Goal: Task Accomplishment & Management: Use online tool/utility

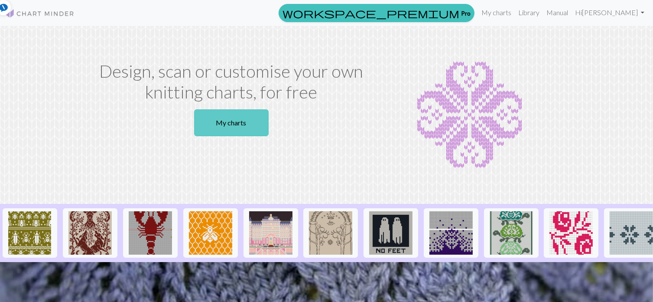
click at [240, 121] on link "My charts" at bounding box center [231, 122] width 75 height 27
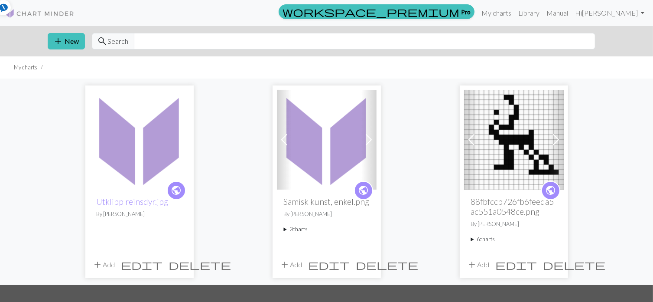
click at [292, 266] on button "add Add" at bounding box center [291, 264] width 29 height 16
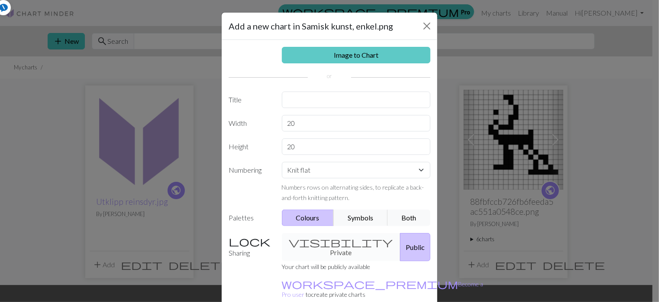
click at [323, 52] on link "Image to Chart" at bounding box center [356, 55] width 149 height 16
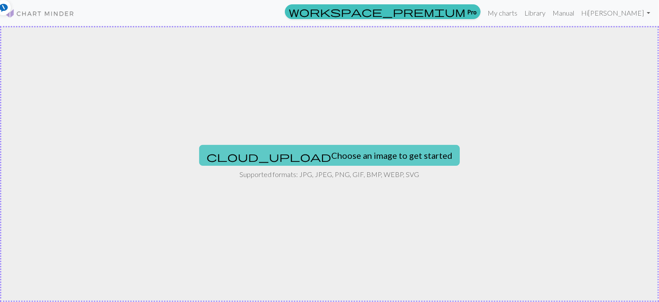
click at [312, 159] on button "cloud_upload Choose an image to get started" at bounding box center [329, 155] width 261 height 21
click at [308, 159] on button "cloud_upload Choose an image to get started" at bounding box center [329, 155] width 261 height 21
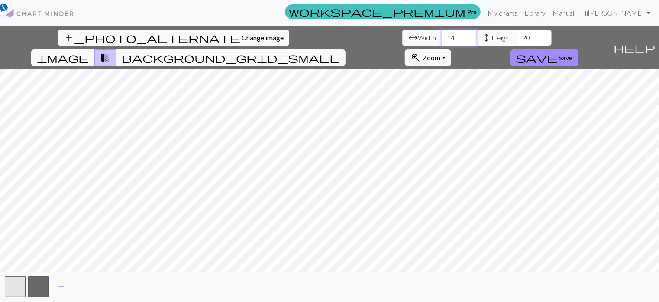
click at [442, 38] on input "14" at bounding box center [459, 37] width 35 height 16
type input "1"
type input "50"
click at [517, 38] on input "20" at bounding box center [534, 37] width 35 height 16
type input "2"
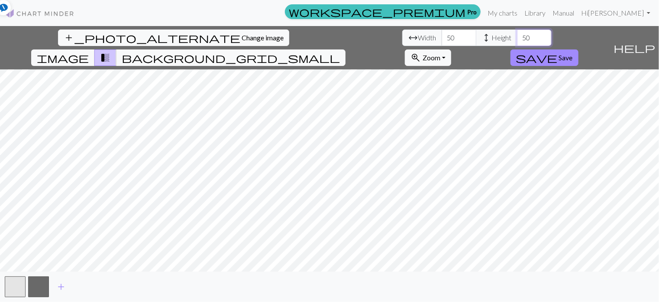
type input "50"
click at [442, 37] on input "50" at bounding box center [459, 37] width 35 height 16
type input "5"
click at [442, 37] on input "5" at bounding box center [459, 37] width 35 height 16
type input "20"
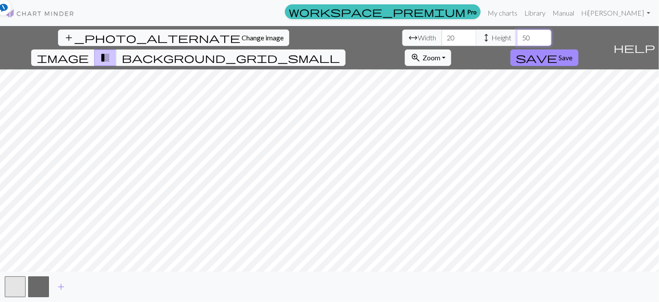
click at [517, 39] on input "50" at bounding box center [534, 37] width 35 height 16
type input "5"
click at [517, 39] on input "number" at bounding box center [534, 37] width 35 height 16
type input "20"
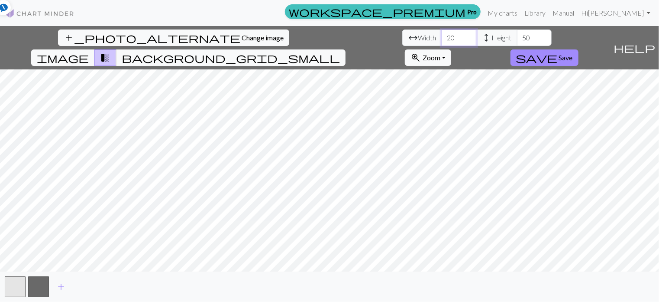
type input "50"
type input "20"
type input "14"
click at [242, 34] on span "Change image" at bounding box center [263, 37] width 42 height 8
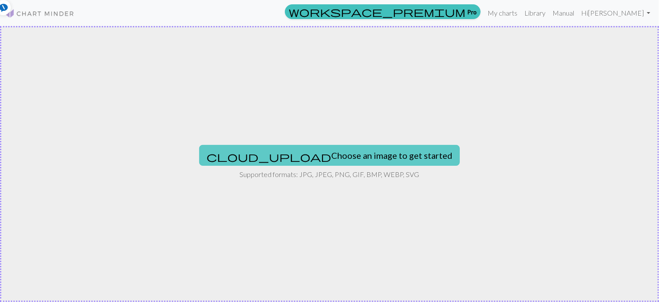
click at [341, 158] on button "cloud_upload Choose an image to get started" at bounding box center [329, 155] width 261 height 21
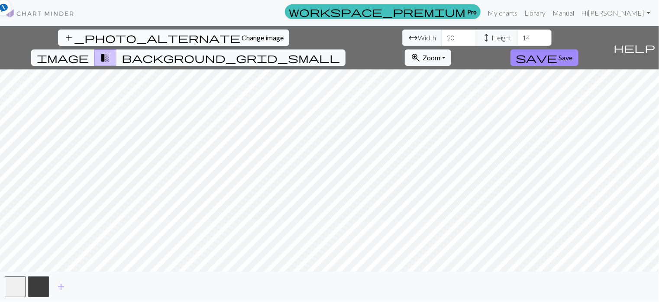
click at [242, 39] on span "Change image" at bounding box center [263, 37] width 42 height 8
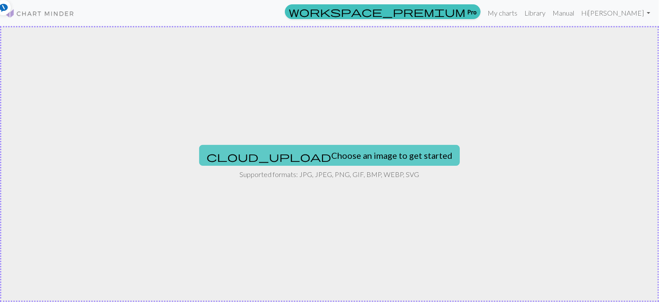
click at [308, 156] on button "cloud_upload Choose an image to get started" at bounding box center [329, 155] width 261 height 21
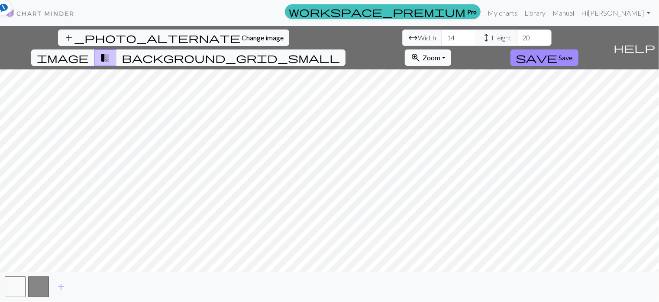
click at [441, 53] on span "Zoom" at bounding box center [432, 57] width 18 height 8
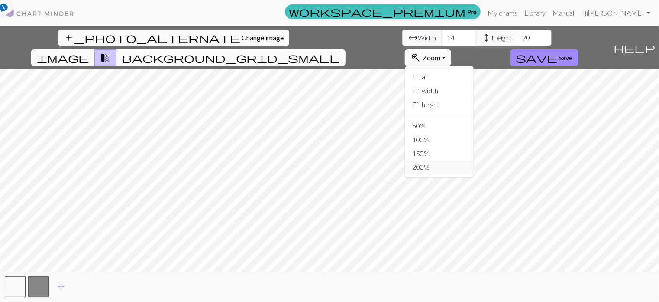
click at [474, 160] on button "200%" at bounding box center [440, 167] width 68 height 14
drag, startPoint x: 211, startPoint y: 40, endPoint x: 195, endPoint y: 40, distance: 16.0
click at [442, 40] on input "14" at bounding box center [459, 37] width 35 height 16
type input "28"
click at [517, 38] on input "20" at bounding box center [534, 37] width 35 height 16
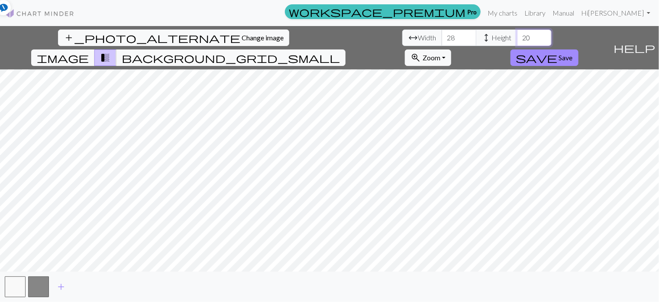
type input "2"
type input "40"
click at [441, 53] on span "Zoom" at bounding box center [432, 57] width 18 height 8
click at [474, 119] on button "50%" at bounding box center [440, 126] width 68 height 14
click at [441, 53] on span "Zoom" at bounding box center [432, 57] width 18 height 8
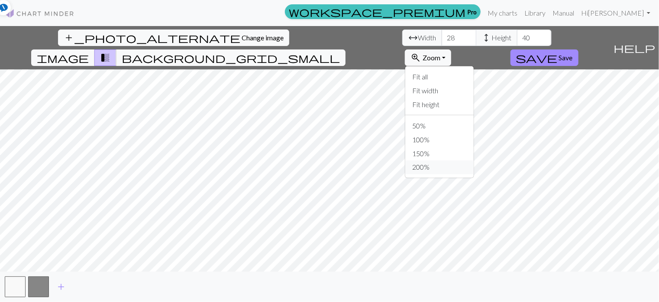
click at [474, 160] on button "200%" at bounding box center [440, 167] width 68 height 14
click at [421, 52] on span "zoom_in" at bounding box center [416, 58] width 10 height 12
click at [340, 52] on span "background_grid_small" at bounding box center [231, 58] width 218 height 12
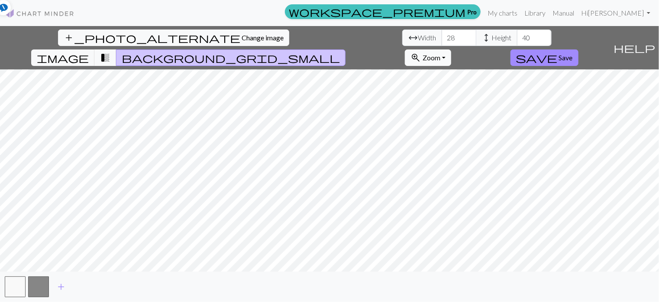
click at [441, 53] on span "Zoom" at bounding box center [432, 57] width 18 height 8
click at [474, 97] on button "Fit height" at bounding box center [440, 104] width 68 height 14
click at [110, 52] on span "transition_fade" at bounding box center [105, 58] width 10 height 12
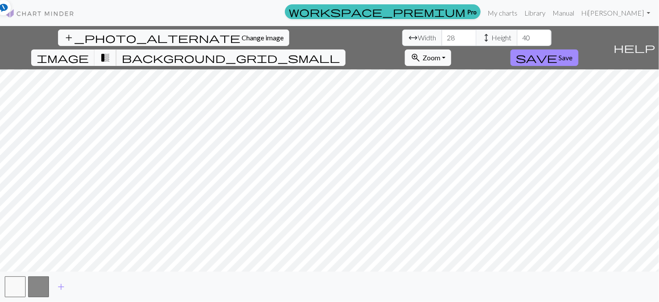
click at [110, 52] on span "transition_fade" at bounding box center [105, 58] width 10 height 12
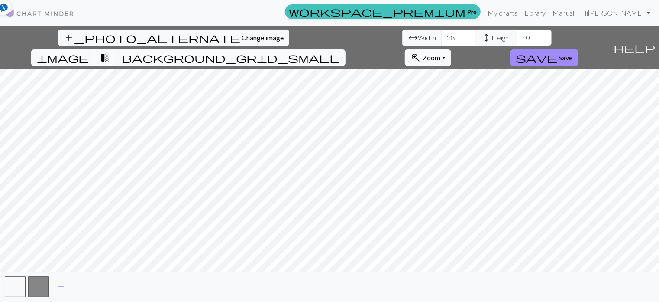
click at [110, 52] on span "transition_fade" at bounding box center [105, 58] width 10 height 12
click at [340, 52] on span "background_grid_small" at bounding box center [231, 58] width 218 height 12
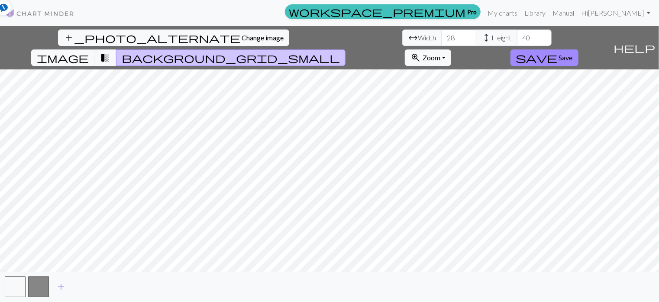
click at [340, 52] on span "background_grid_small" at bounding box center [231, 58] width 218 height 12
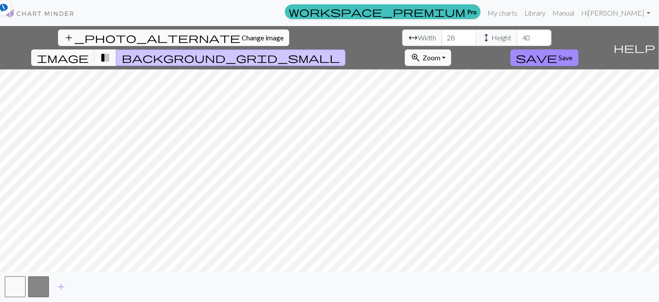
click at [340, 52] on span "background_grid_small" at bounding box center [231, 58] width 218 height 12
click at [89, 52] on span "image" at bounding box center [63, 58] width 52 height 12
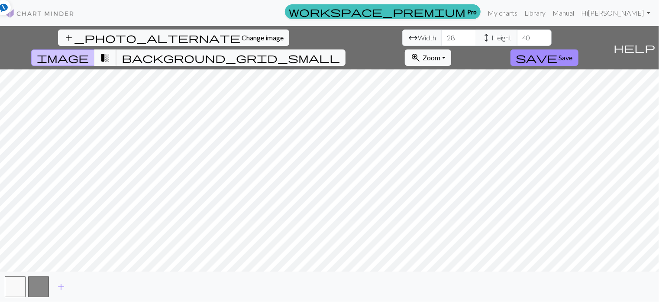
click at [110, 52] on span "transition_fade" at bounding box center [105, 58] width 10 height 12
click at [340, 52] on span "background_grid_small" at bounding box center [231, 58] width 218 height 12
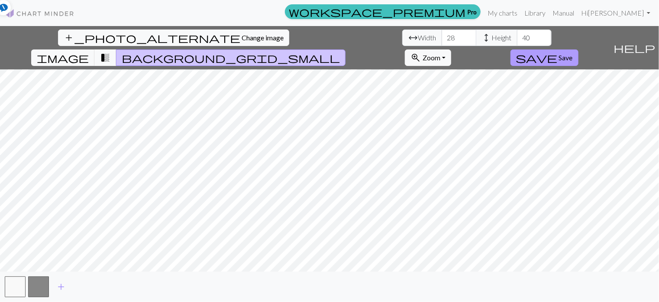
click at [579, 49] on button "save Save" at bounding box center [545, 57] width 68 height 16
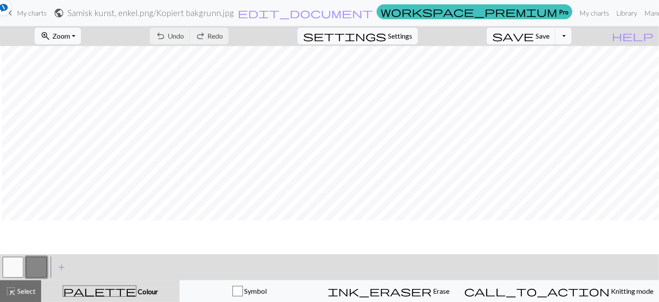
scroll to position [23, 2]
click at [12, 13] on span "keyboard_arrow_left" at bounding box center [10, 13] width 10 height 12
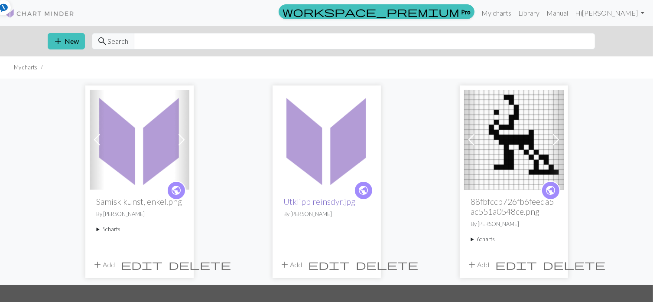
click at [305, 201] on link "Utklipp reinsdyr.jpg" at bounding box center [320, 201] width 72 height 10
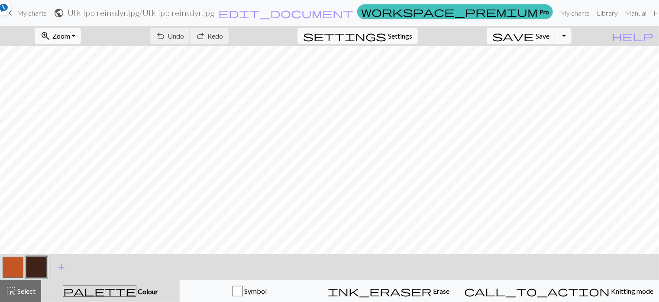
click at [23, 9] on span "My charts" at bounding box center [32, 13] width 30 height 8
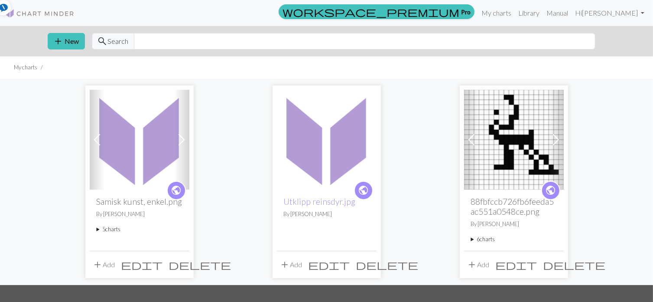
click at [321, 206] on h2 "Utklipp reinsdyr.jpg" at bounding box center [327, 201] width 86 height 10
click at [306, 198] on link "Utklipp reinsdyr.jpg" at bounding box center [320, 201] width 72 height 10
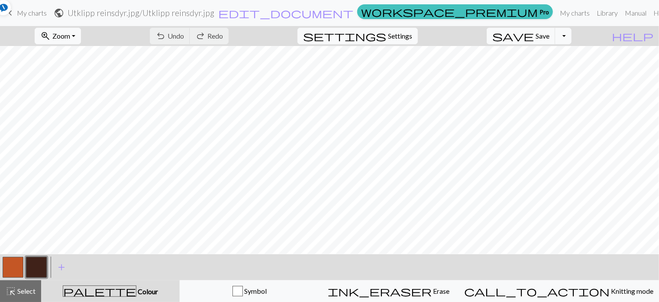
click at [14, 20] on link "keyboard_arrow_left My charts" at bounding box center [26, 13] width 42 height 15
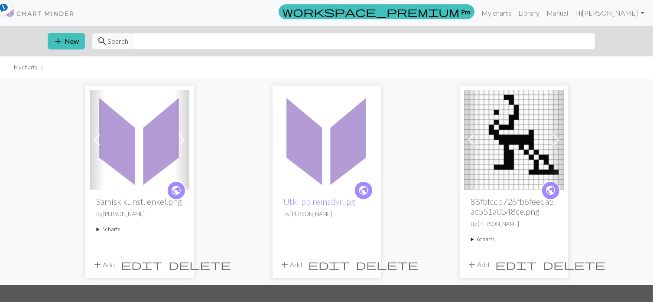
click at [113, 230] on summary "5 charts" at bounding box center [140, 229] width 86 height 8
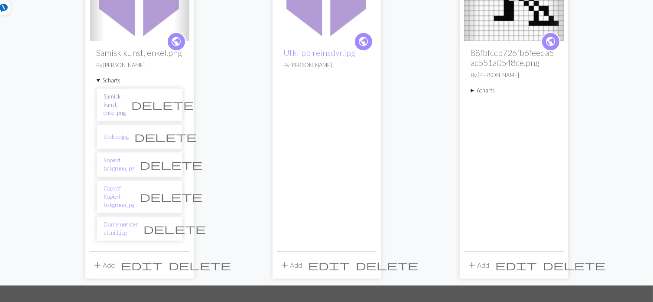
scroll to position [149, 0]
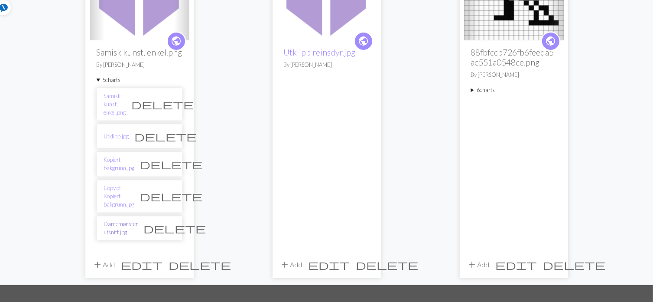
click at [126, 220] on link "Damemønster utsnitt.jpg" at bounding box center [121, 228] width 34 height 16
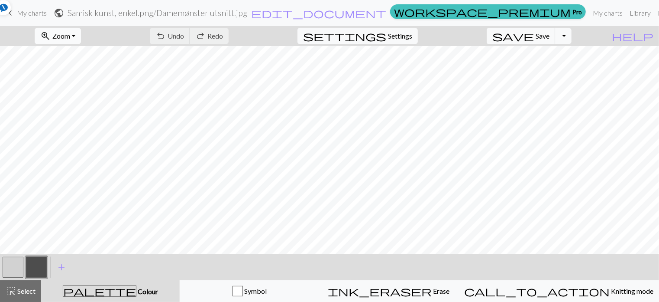
click at [70, 33] on span "Zoom" at bounding box center [61, 36] width 18 height 8
click at [78, 104] on button "50%" at bounding box center [69, 104] width 68 height 14
click at [34, 16] on span "My charts" at bounding box center [32, 13] width 30 height 8
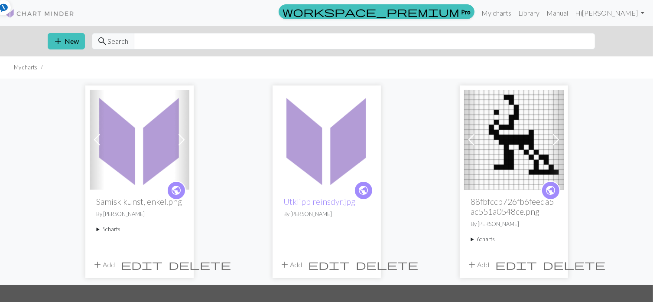
click at [108, 228] on summary "5 charts" at bounding box center [140, 229] width 86 height 8
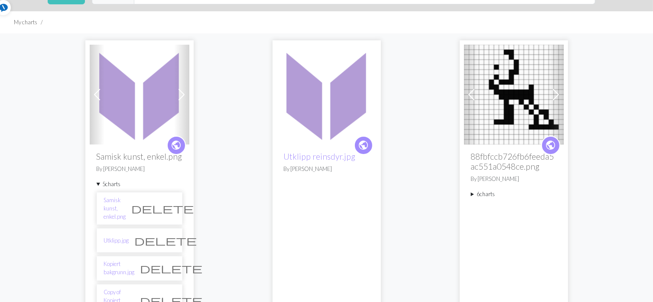
scroll to position [49, 0]
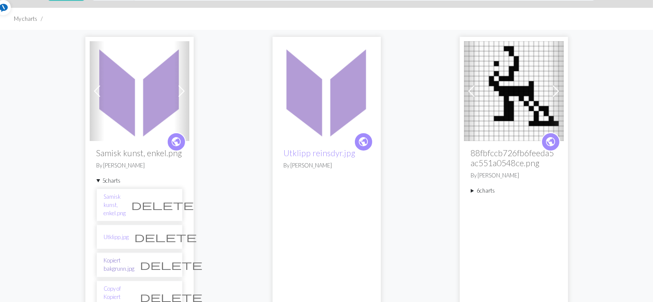
click at [130, 256] on link "Kopiert bakgrunn.jpg" at bounding box center [119, 264] width 31 height 16
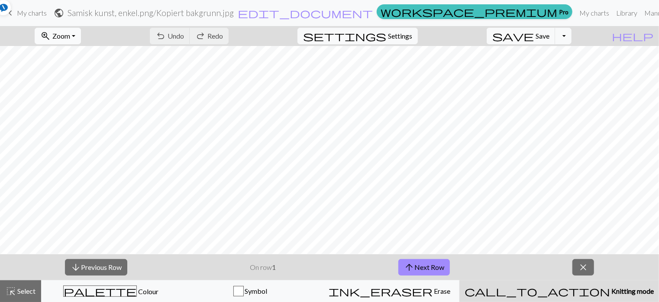
click at [81, 32] on button "zoom_in Zoom Zoom" at bounding box center [58, 36] width 46 height 16
click at [73, 100] on button "50%" at bounding box center [69, 104] width 68 height 14
click at [77, 27] on div "zoom_in Zoom Zoom Fit all Fit width Fit height 50% 100% 150% 200%" at bounding box center [57, 36] width 59 height 20
click at [19, 8] on link "keyboard_arrow_left My charts" at bounding box center [26, 13] width 42 height 15
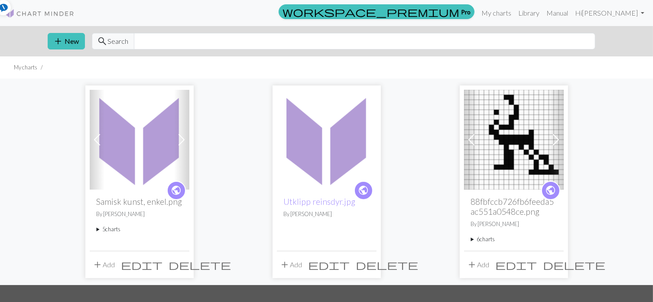
click at [107, 228] on summary "5 charts" at bounding box center [140, 229] width 86 height 8
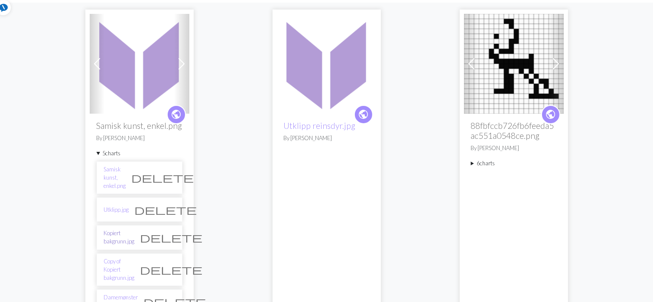
scroll to position [81, 0]
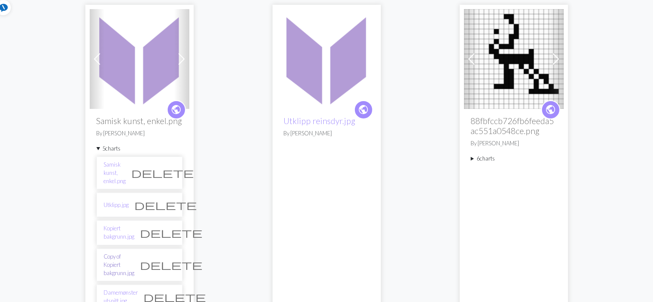
click at [132, 252] on link "Copy of Kopiert bakgrunn.jpg" at bounding box center [119, 264] width 31 height 25
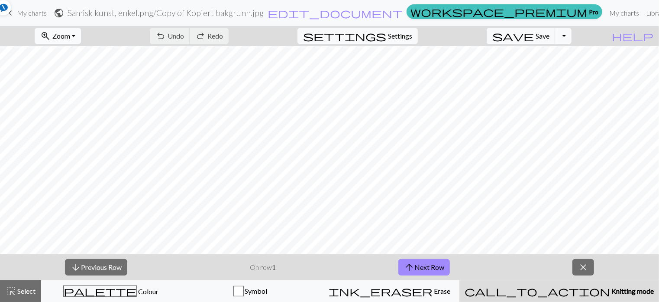
click at [81, 33] on button "zoom_in Zoom Zoom" at bounding box center [58, 36] width 46 height 16
click at [78, 102] on button "50%" at bounding box center [69, 104] width 68 height 14
click at [24, 13] on span "My charts" at bounding box center [32, 13] width 30 height 8
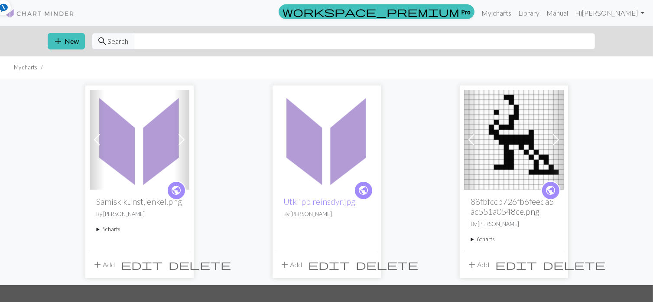
click at [113, 231] on summary "5 charts" at bounding box center [140, 229] width 86 height 8
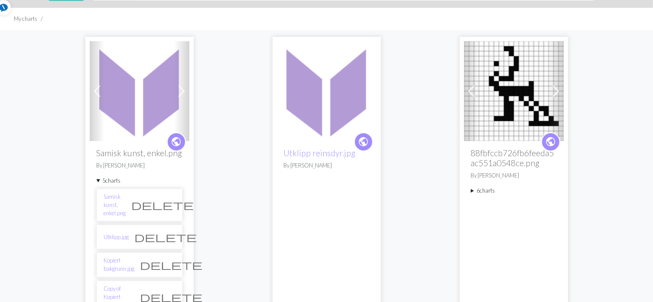
scroll to position [71, 0]
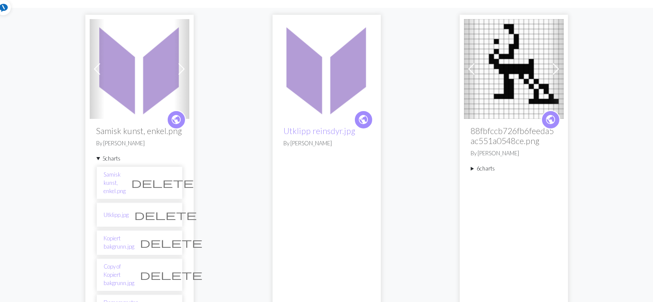
click at [165, 268] on span "delete" at bounding box center [171, 274] width 62 height 12
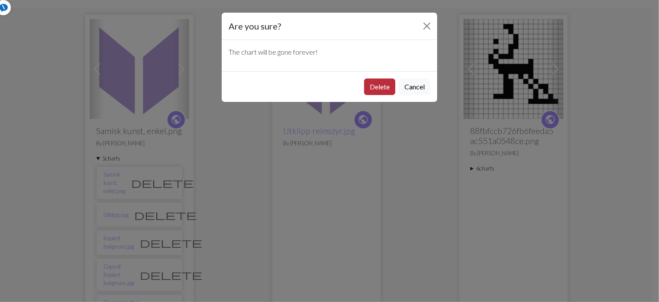
click at [383, 91] on button "Delete" at bounding box center [379, 86] width 31 height 16
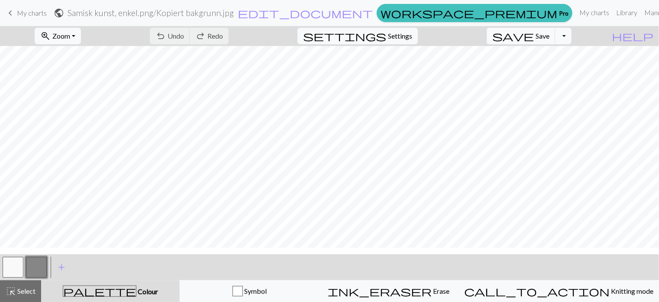
scroll to position [92, 0]
click at [406, 32] on span "Settings" at bounding box center [400, 36] width 24 height 10
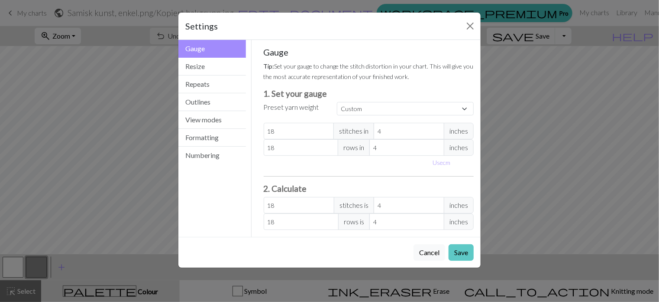
click at [460, 249] on button "Save" at bounding box center [461, 252] width 25 height 16
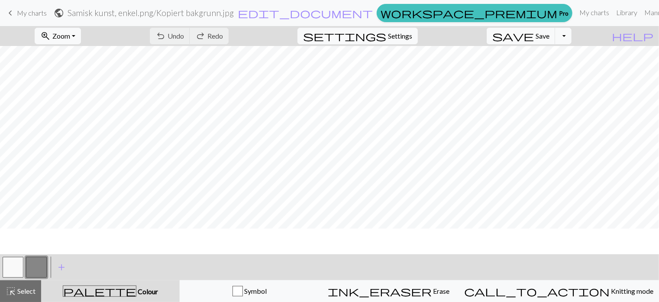
scroll to position [19, 0]
click at [549, 34] on button "save Save Save" at bounding box center [521, 36] width 69 height 16
click at [579, 34] on div "Chart saved" at bounding box center [329, 17] width 659 height 34
click at [572, 34] on button "Toggle Dropdown" at bounding box center [563, 36] width 16 height 16
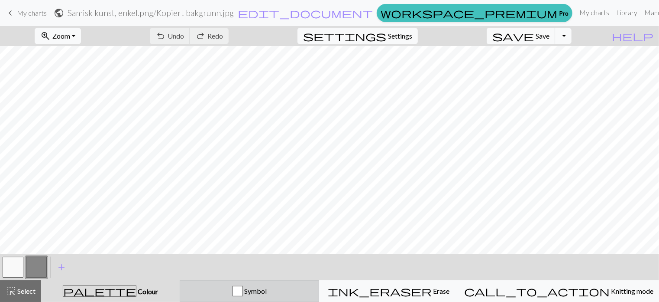
click at [243, 289] on div "button" at bounding box center [238, 291] width 10 height 10
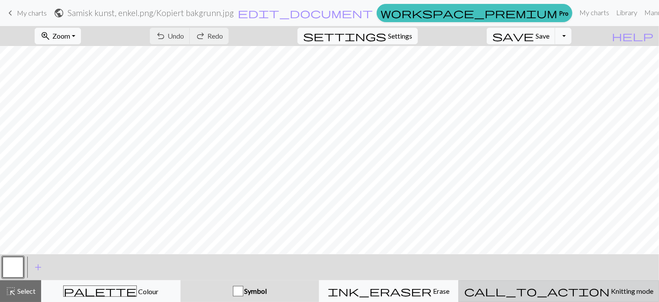
click at [551, 289] on div "call_to_action Knitting mode Knitting mode" at bounding box center [558, 291] width 189 height 10
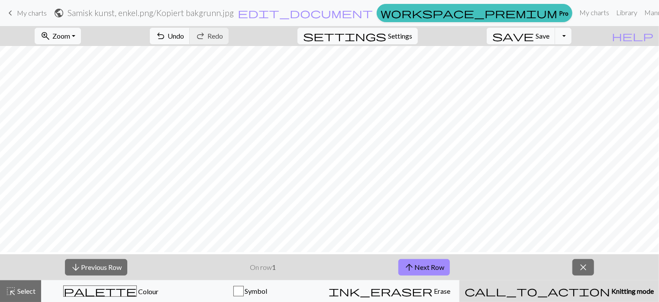
scroll to position [76, 0]
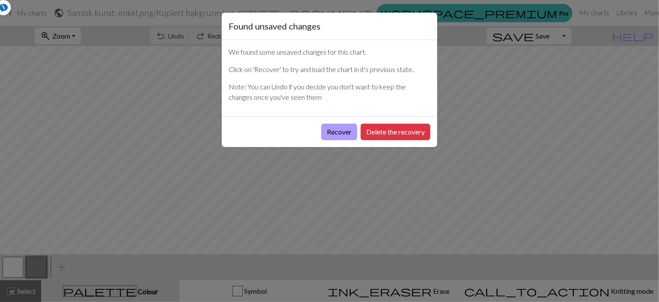
click at [343, 133] on button "Recover" at bounding box center [339, 131] width 36 height 16
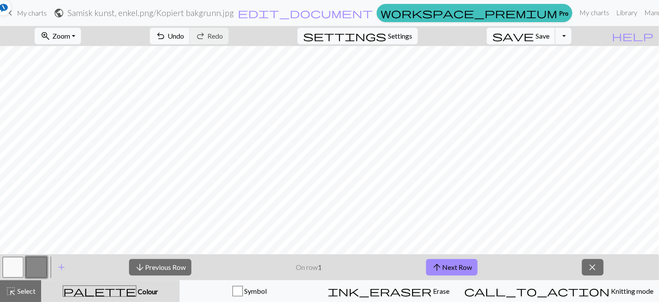
click at [534, 36] on span "save" at bounding box center [514, 36] width 42 height 12
click at [572, 38] on button "Toggle Dropdown" at bounding box center [563, 36] width 16 height 16
click at [570, 57] on button "file_copy Save a copy" at bounding box center [500, 55] width 143 height 14
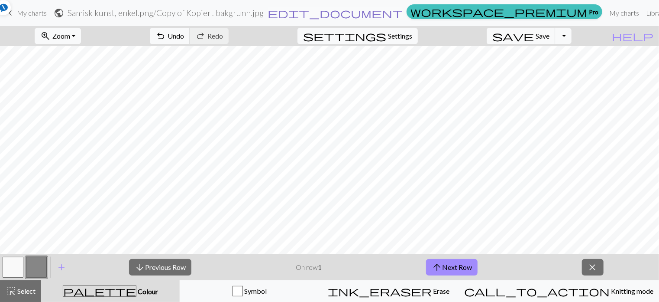
click at [377, 13] on span "edit_document" at bounding box center [335, 13] width 135 height 12
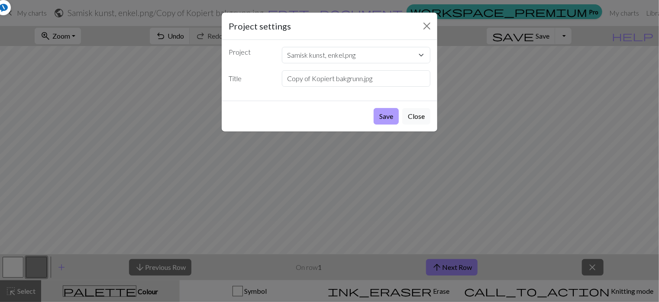
click at [388, 115] on button "Save" at bounding box center [386, 116] width 25 height 16
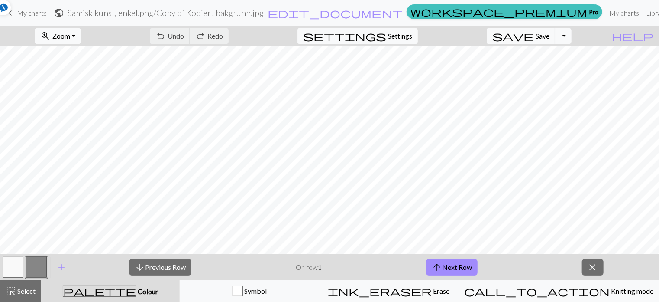
click at [14, 11] on span "keyboard_arrow_left" at bounding box center [10, 13] width 10 height 12
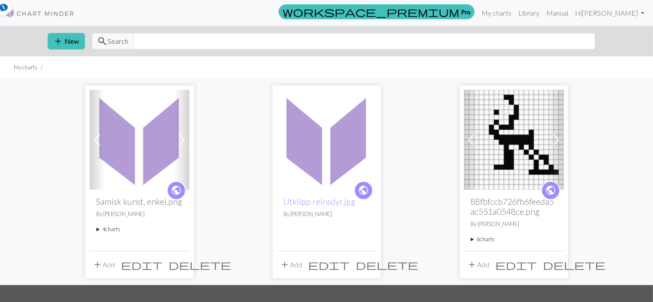
click at [149, 178] on img at bounding box center [140, 140] width 100 height 100
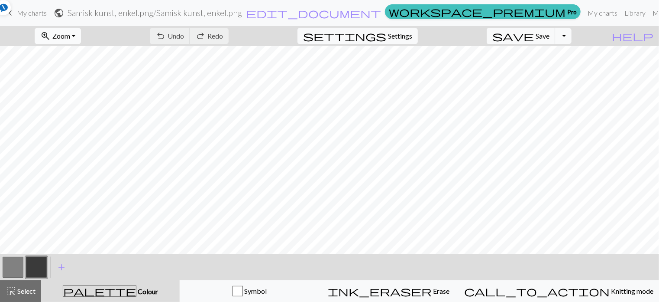
click at [81, 39] on button "zoom_in Zoom Zoom" at bounding box center [58, 36] width 46 height 16
click at [90, 106] on button "50%" at bounding box center [69, 104] width 68 height 14
click at [81, 34] on button "zoom_in Zoom Zoom" at bounding box center [58, 36] width 46 height 16
click at [92, 103] on button "50%" at bounding box center [69, 104] width 68 height 14
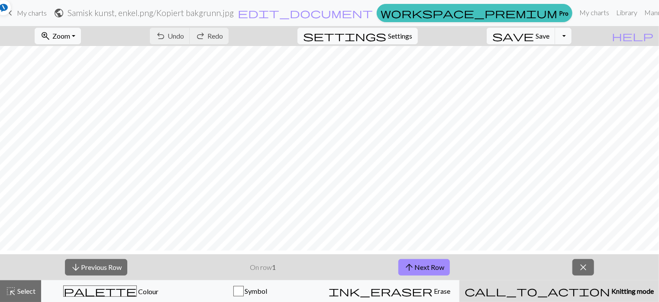
scroll to position [146, 0]
click at [20, 13] on span "My charts" at bounding box center [32, 13] width 30 height 8
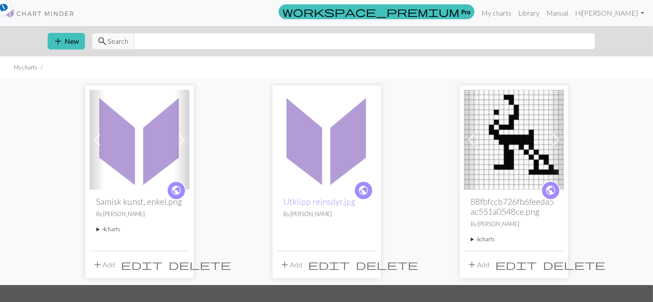
click at [109, 263] on button "add Add" at bounding box center [104, 264] width 29 height 16
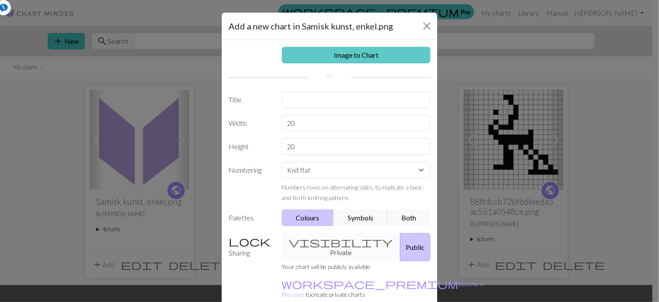
click at [310, 56] on link "Image to Chart" at bounding box center [356, 55] width 149 height 16
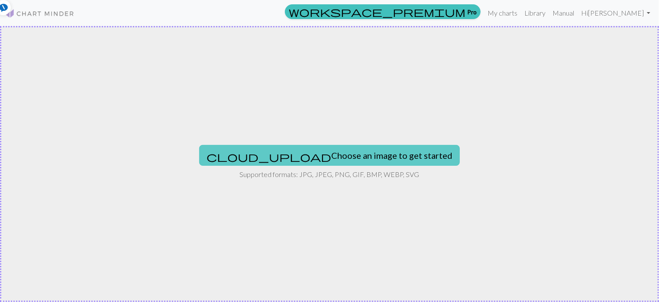
click at [305, 149] on button "cloud_upload Choose an image to get started" at bounding box center [329, 155] width 261 height 21
click at [352, 150] on button "cloud_upload Choose an image to get started" at bounding box center [329, 155] width 261 height 21
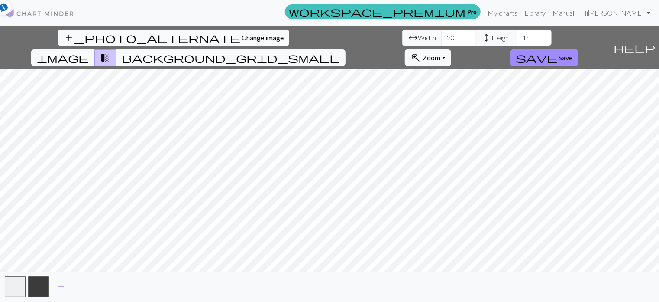
click at [242, 33] on span "Change image" at bounding box center [263, 37] width 42 height 8
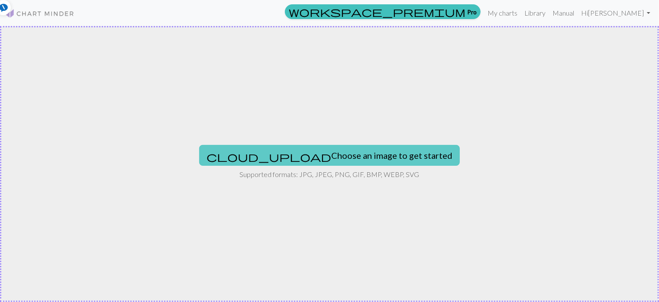
click at [341, 156] on button "cloud_upload Choose an image to get started" at bounding box center [329, 155] width 261 height 21
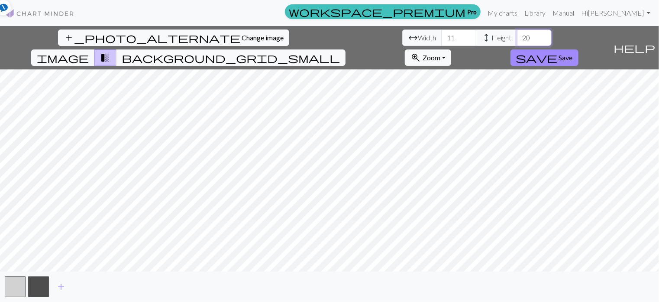
click at [517, 37] on input "20" at bounding box center [534, 37] width 35 height 16
click at [517, 38] on input "20" at bounding box center [534, 37] width 35 height 16
type input "40"
click at [442, 39] on input "11" at bounding box center [459, 37] width 35 height 16
type input "1"
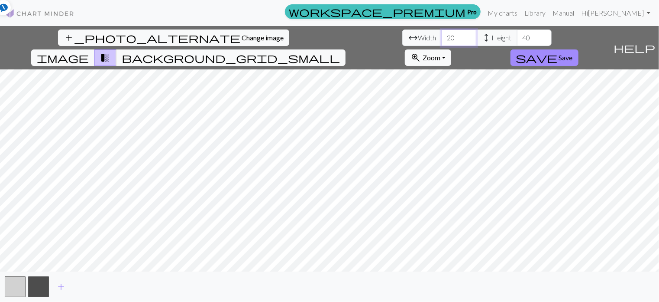
type input "20"
click at [441, 53] on span "Zoom" at bounding box center [432, 57] width 18 height 8
click at [474, 119] on button "50%" at bounding box center [440, 126] width 68 height 14
click at [441, 53] on span "Zoom" at bounding box center [432, 57] width 18 height 8
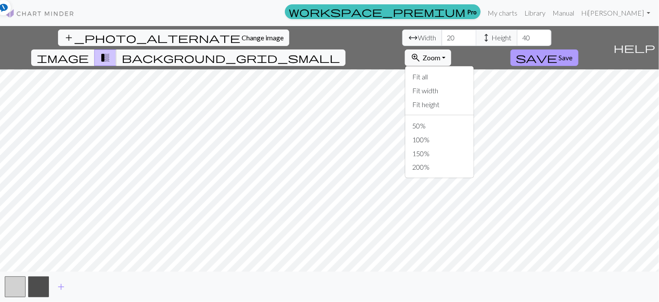
click at [558, 52] on span "save" at bounding box center [537, 58] width 42 height 12
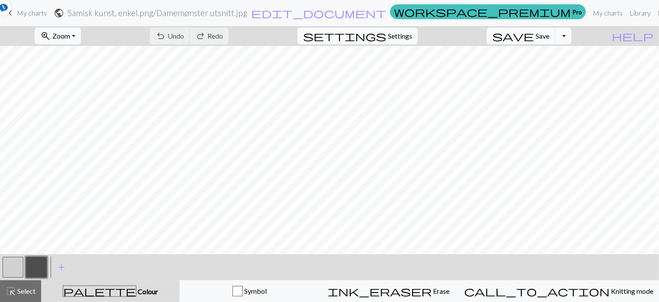
click at [412, 31] on span "Settings" at bounding box center [400, 36] width 24 height 10
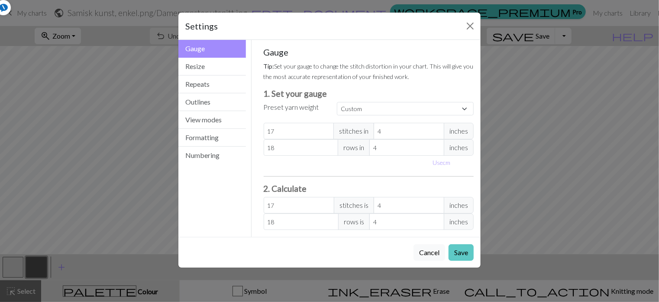
click at [463, 252] on button "Save" at bounding box center [461, 252] width 25 height 16
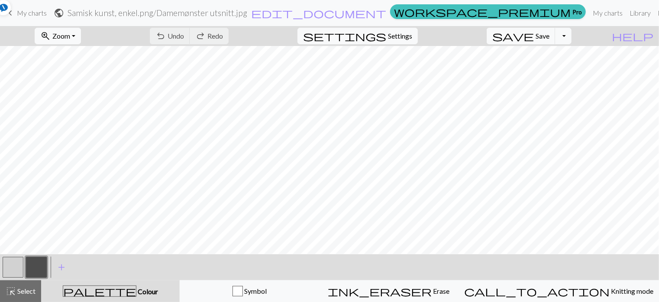
click at [247, 9] on h2 "Samisk kunst, enkel.png / Damemønster utsnitt.jpg" at bounding box center [158, 13] width 180 height 10
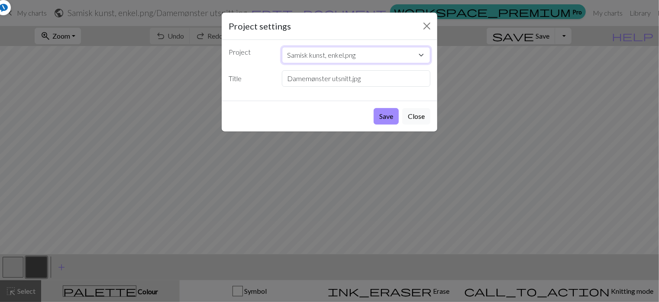
click at [340, 53] on select "Samisk kunst, enkel.png Utklipp reinsdyr.jpg 88fbfccb726fb6feeda5ac551a0548ce.p…" at bounding box center [356, 55] width 149 height 16
drag, startPoint x: 345, startPoint y: 53, endPoint x: 360, endPoint y: 55, distance: 14.8
click at [360, 55] on select "Samisk kunst, enkel.png Utklipp reinsdyr.jpg 88fbfccb726fb6feeda5ac551a0548ce.p…" at bounding box center [356, 55] width 149 height 16
click at [386, 115] on button "Save" at bounding box center [386, 116] width 25 height 16
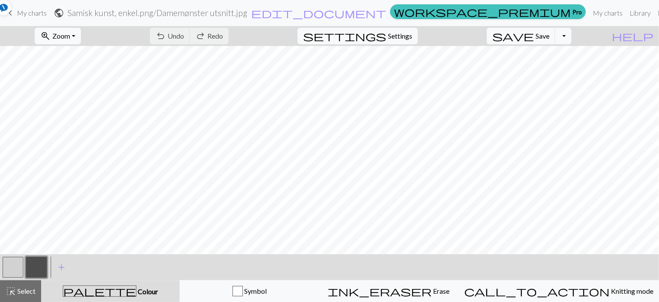
click at [11, 13] on span "keyboard_arrow_left" at bounding box center [10, 13] width 10 height 12
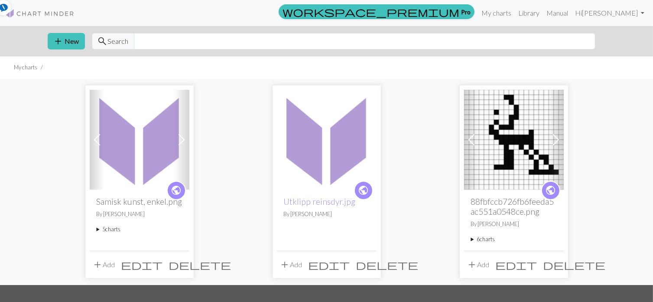
click at [298, 180] on img at bounding box center [327, 140] width 100 height 100
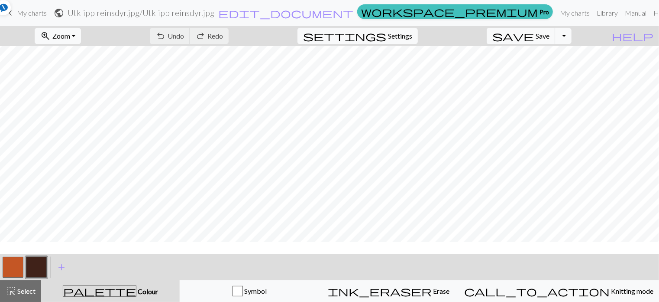
scroll to position [78, 0]
click at [81, 36] on button "zoom_in Zoom Zoom" at bounding box center [58, 36] width 46 height 16
click at [78, 100] on button "50%" at bounding box center [69, 104] width 68 height 14
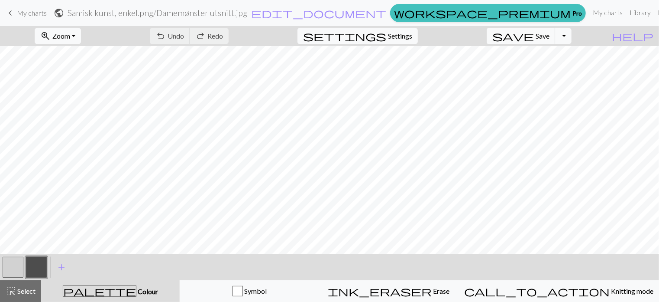
scroll to position [51, 0]
click at [70, 32] on span "Zoom" at bounding box center [61, 36] width 18 height 8
click at [86, 101] on button "50%" at bounding box center [69, 104] width 68 height 14
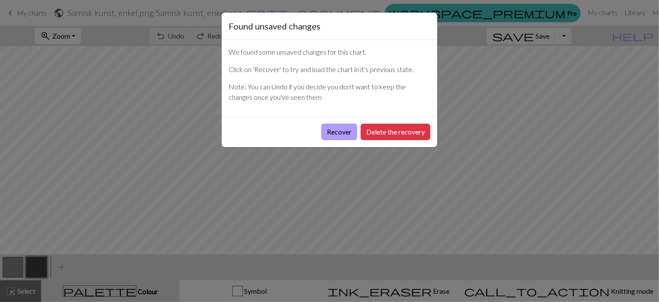
click at [345, 131] on button "Recover" at bounding box center [339, 131] width 36 height 16
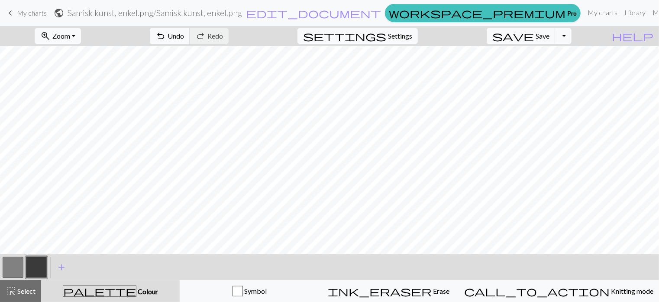
click at [14, 13] on span "keyboard_arrow_left" at bounding box center [10, 13] width 10 height 12
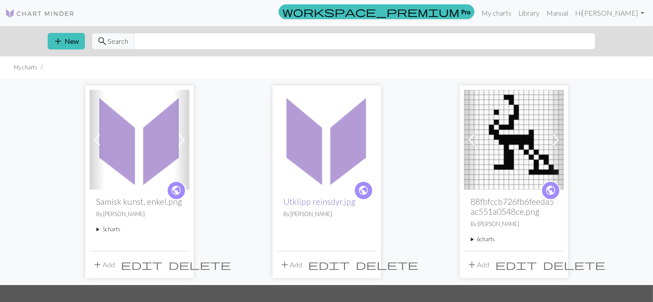
click at [313, 197] on link "Utklipp reinsdyr.jpg" at bounding box center [320, 201] width 72 height 10
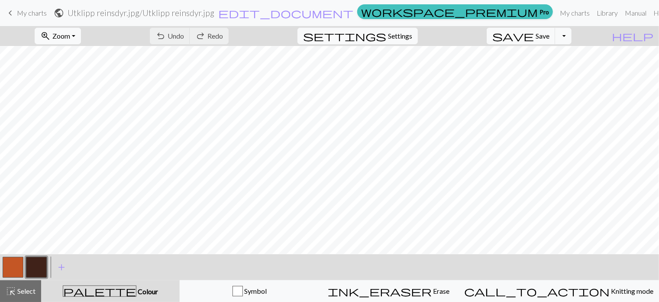
scroll to position [97, 0]
click at [31, 13] on span "My charts" at bounding box center [32, 13] width 30 height 8
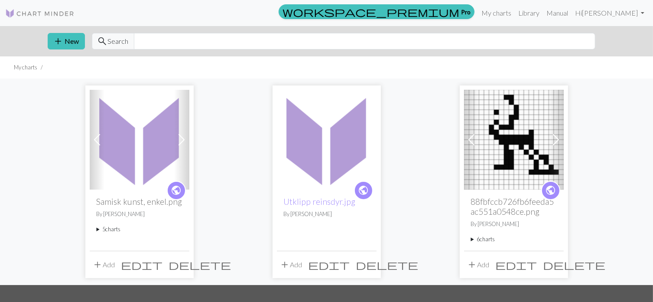
click at [149, 197] on h2 "Samisk kunst, enkel.png" at bounding box center [140, 201] width 86 height 10
click at [103, 258] on button "add Add" at bounding box center [104, 264] width 29 height 16
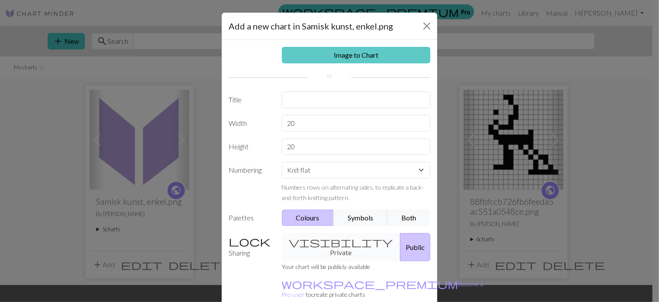
click at [340, 55] on link "Image to Chart" at bounding box center [356, 55] width 149 height 16
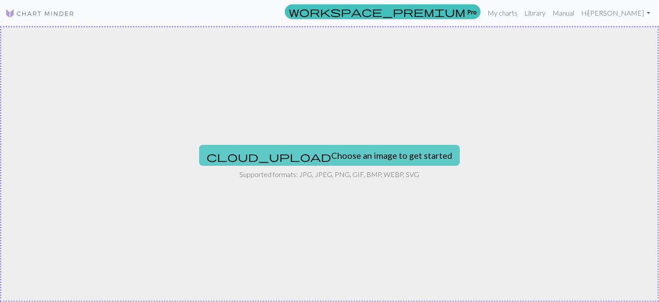
click at [314, 153] on button "cloud_upload Choose an image to get started" at bounding box center [329, 155] width 261 height 21
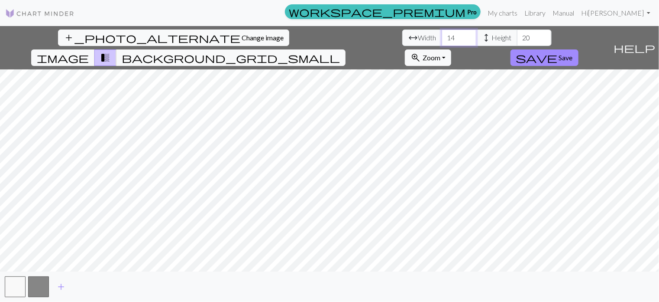
click at [442, 42] on input "14" at bounding box center [459, 37] width 35 height 16
type input "1"
type input "50"
click at [517, 42] on input "20" at bounding box center [534, 37] width 35 height 16
type input "2"
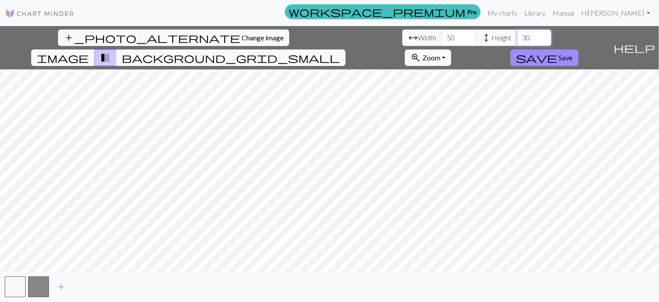
type input "30"
click at [441, 53] on span "Zoom" at bounding box center [432, 57] width 18 height 8
click at [474, 133] on button "100%" at bounding box center [440, 140] width 68 height 14
click at [441, 53] on span "Zoom" at bounding box center [432, 57] width 18 height 8
click at [474, 133] on button "100%" at bounding box center [440, 140] width 68 height 14
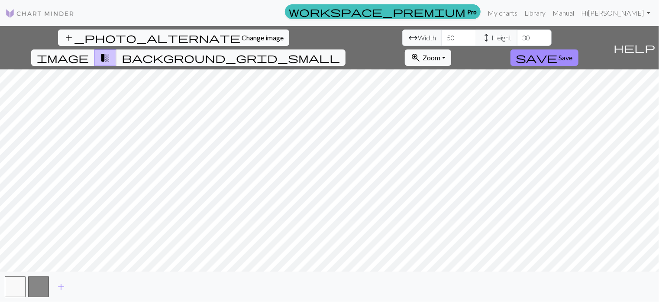
click at [242, 36] on span "Change image" at bounding box center [263, 37] width 42 height 8
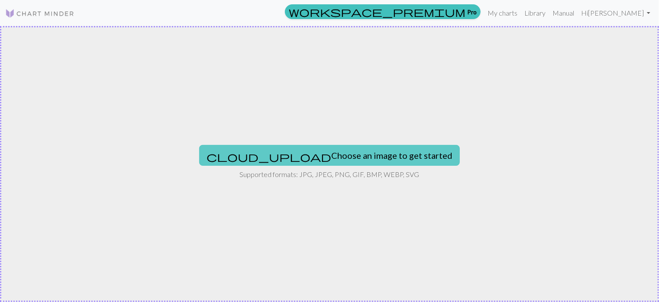
click at [340, 150] on button "cloud_upload Choose an image to get started" at bounding box center [329, 155] width 261 height 21
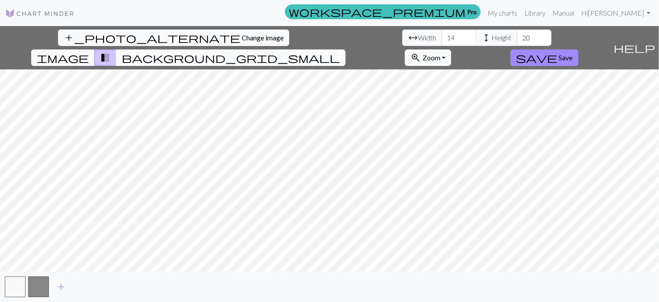
click at [340, 52] on span "background_grid_small" at bounding box center [231, 58] width 218 height 12
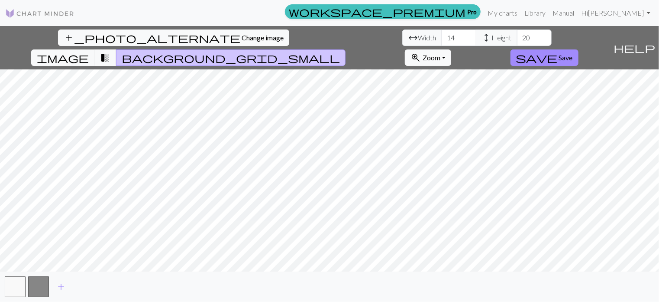
click at [340, 52] on span "background_grid_small" at bounding box center [231, 58] width 218 height 12
drag, startPoint x: 405, startPoint y: 38, endPoint x: 473, endPoint y: 33, distance: 68.2
click at [346, 49] on button "background_grid_small" at bounding box center [231, 57] width 230 height 16
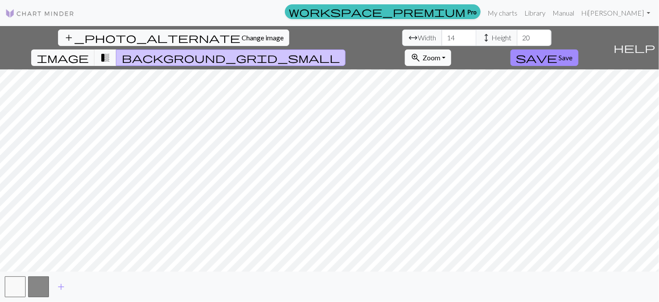
click at [421, 52] on span "zoom_in" at bounding box center [416, 58] width 10 height 12
click at [474, 84] on button "Fit width" at bounding box center [440, 91] width 68 height 14
click at [451, 49] on button "zoom_in Zoom Zoom" at bounding box center [428, 57] width 46 height 16
click at [474, 119] on button "50%" at bounding box center [440, 126] width 68 height 14
click at [451, 49] on button "zoom_in Zoom Zoom" at bounding box center [428, 57] width 46 height 16
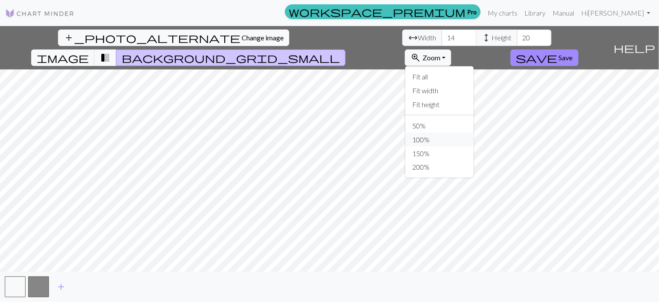
click at [474, 133] on button "100%" at bounding box center [440, 140] width 68 height 14
click at [451, 49] on button "zoom_in Zoom Zoom" at bounding box center [428, 57] width 46 height 16
click at [474, 146] on button "150%" at bounding box center [440, 153] width 68 height 14
click at [441, 53] on span "Zoom" at bounding box center [432, 57] width 18 height 8
click at [474, 160] on button "200%" at bounding box center [440, 167] width 68 height 14
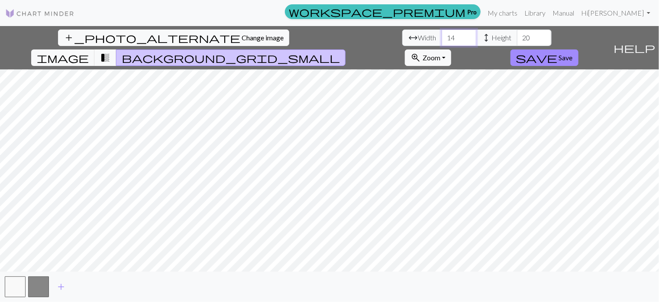
click at [442, 40] on input "14" at bounding box center [459, 37] width 35 height 16
drag, startPoint x: 208, startPoint y: 38, endPoint x: 188, endPoint y: 39, distance: 19.5
click at [403, 39] on div "arrow_range Width 14 height Height 20" at bounding box center [477, 37] width 149 height 16
click at [419, 42] on span "Width" at bounding box center [428, 37] width 18 height 10
click at [442, 36] on input "14" at bounding box center [459, 37] width 35 height 16
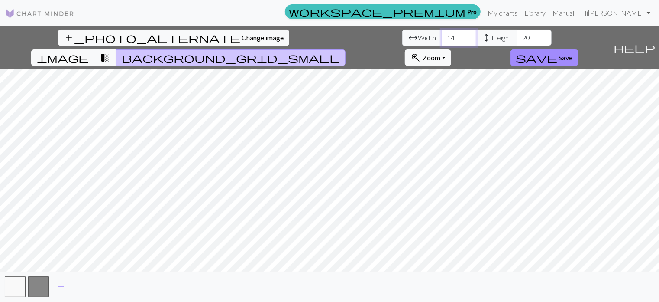
type input "1"
click at [442, 36] on input "1" at bounding box center [459, 37] width 35 height 16
type input "40"
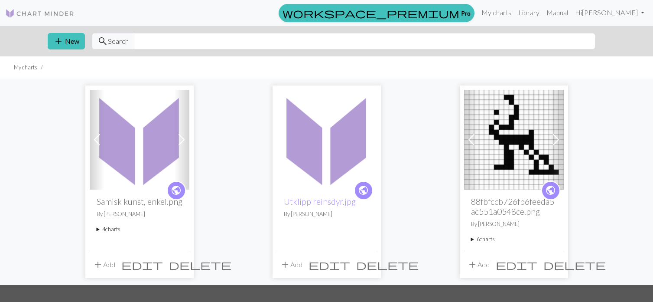
scroll to position [71, 0]
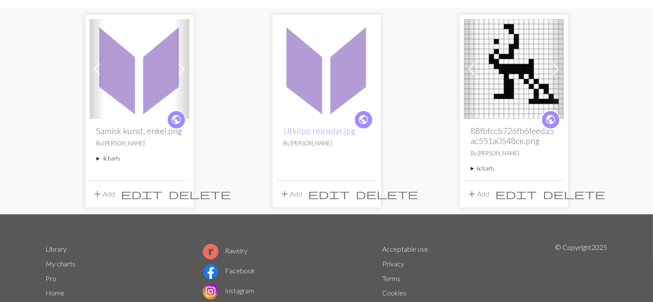
click at [149, 159] on summary "4 charts" at bounding box center [140, 158] width 86 height 8
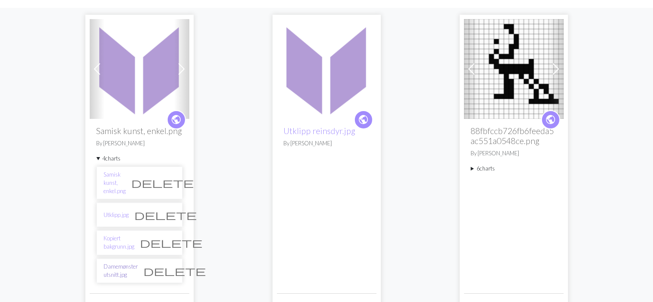
click at [138, 262] on link "Damemønster utsnitt.jpg" at bounding box center [121, 270] width 34 height 16
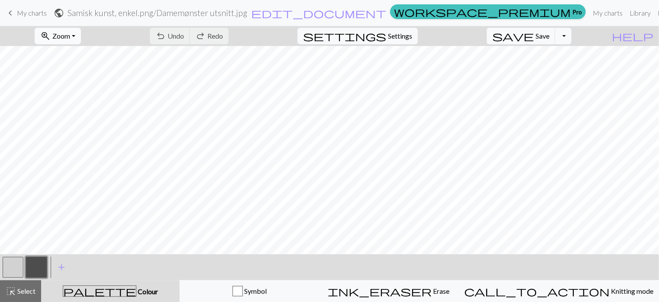
click at [81, 34] on button "zoom_in Zoom Zoom" at bounding box center [58, 36] width 46 height 16
click at [80, 105] on button "50%" at bounding box center [69, 104] width 68 height 14
click at [81, 36] on button "zoom_in Zoom Zoom" at bounding box center [58, 36] width 46 height 16
click at [23, 13] on span "My charts" at bounding box center [32, 13] width 30 height 8
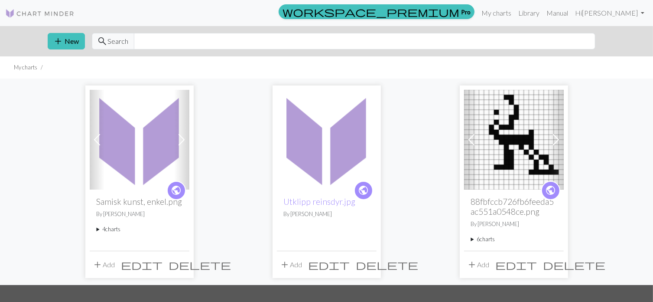
click at [106, 229] on summary "4 charts" at bounding box center [140, 229] width 86 height 8
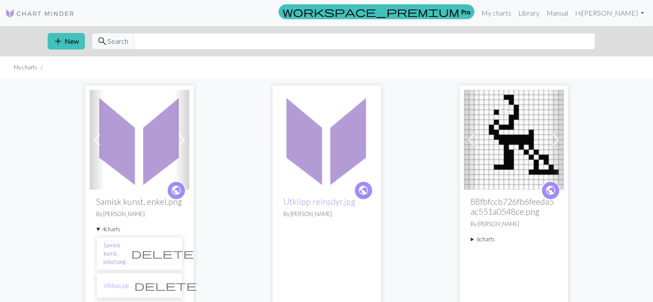
click at [111, 251] on link "Samisk kunst, enkel.png" at bounding box center [115, 253] width 22 height 25
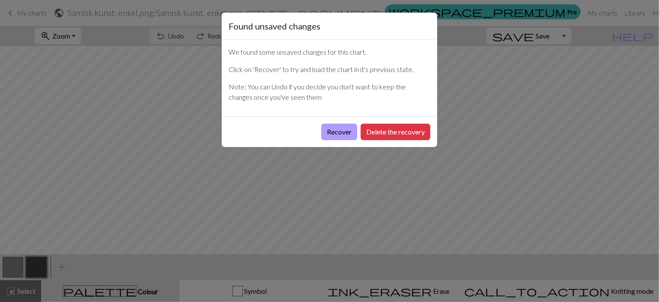
click at [343, 130] on button "Recover" at bounding box center [339, 131] width 36 height 16
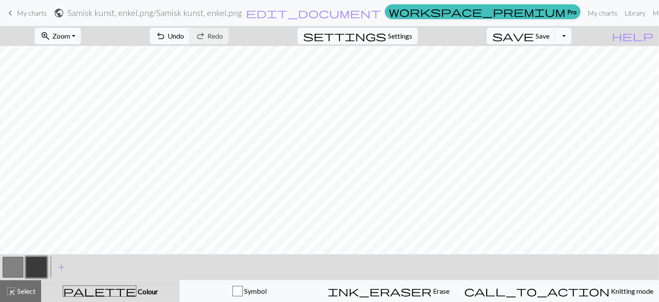
scroll to position [100, 0]
click at [70, 37] on span "Zoom" at bounding box center [61, 36] width 18 height 8
click at [84, 99] on button "50%" at bounding box center [69, 104] width 68 height 14
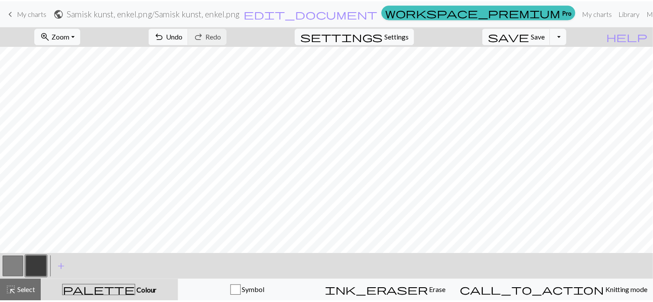
scroll to position [0, 0]
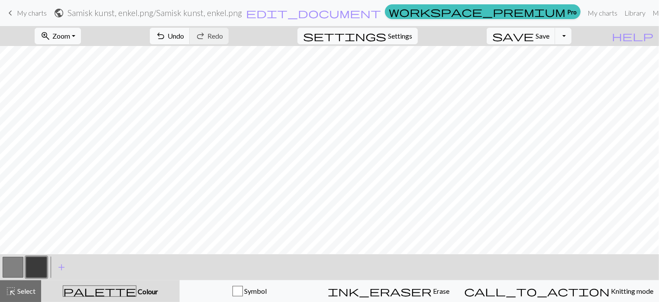
click at [26, 12] on span "My charts" at bounding box center [32, 13] width 30 height 8
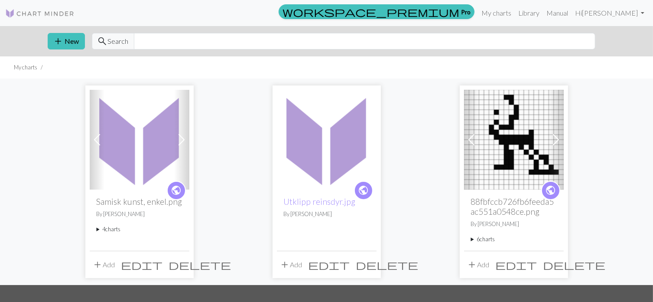
click at [120, 227] on summary "4 charts" at bounding box center [140, 229] width 86 height 8
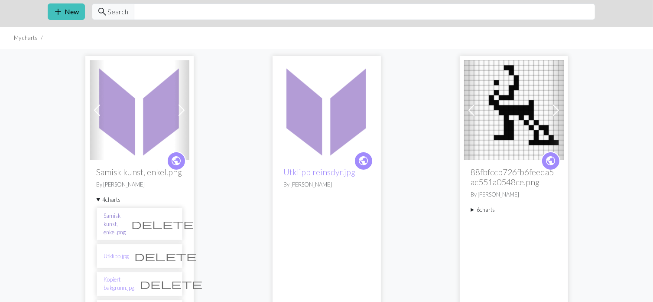
scroll to position [42, 0]
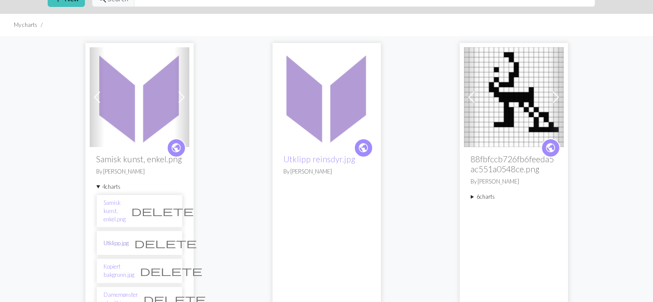
click at [121, 239] on link "Utklipp.jpg" at bounding box center [116, 243] width 25 height 8
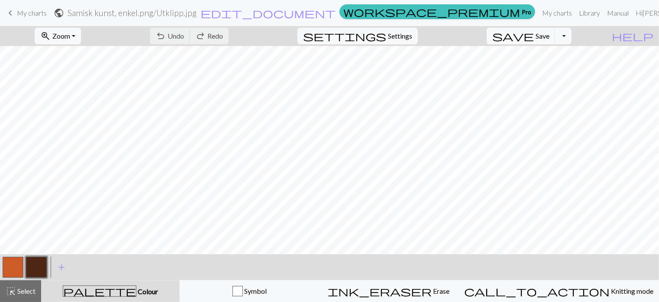
click at [11, 12] on span "keyboard_arrow_left" at bounding box center [10, 13] width 10 height 12
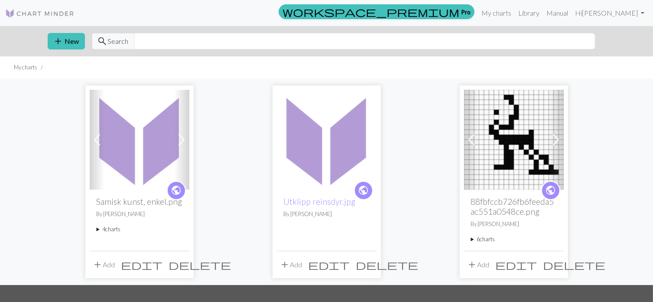
click at [113, 232] on summary "4 charts" at bounding box center [140, 229] width 86 height 8
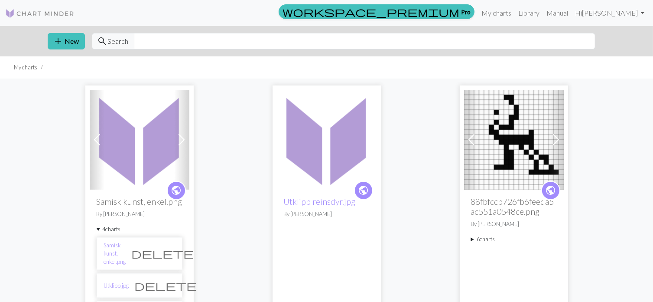
scroll to position [31, 0]
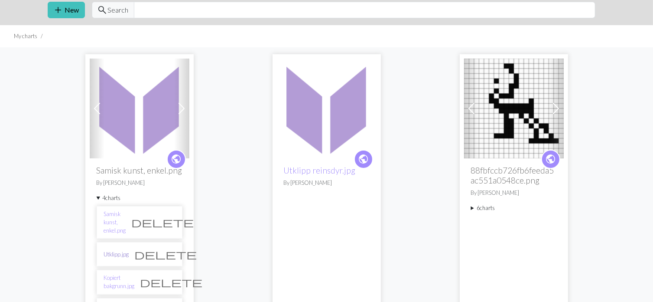
click at [120, 249] on li "Utklipp.jpg delete" at bounding box center [140, 254] width 86 height 24
click at [120, 250] on link "Utklipp.jpg" at bounding box center [116, 254] width 25 height 8
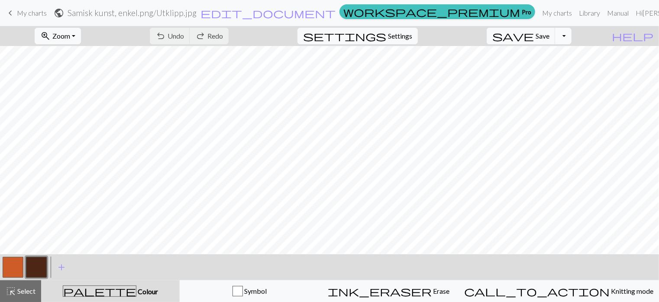
click at [572, 36] on button "Toggle Dropdown" at bounding box center [563, 36] width 16 height 16
click at [558, 57] on button "file_copy Save a copy" at bounding box center [500, 55] width 143 height 14
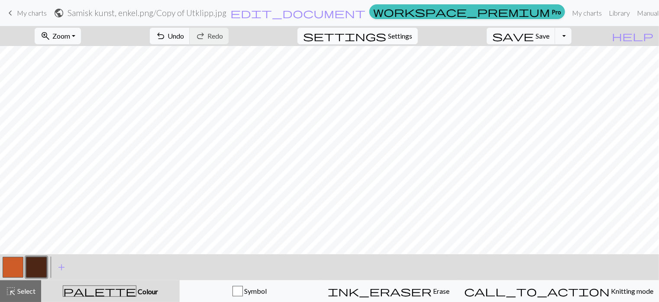
click at [386, 40] on span "settings" at bounding box center [344, 36] width 83 height 12
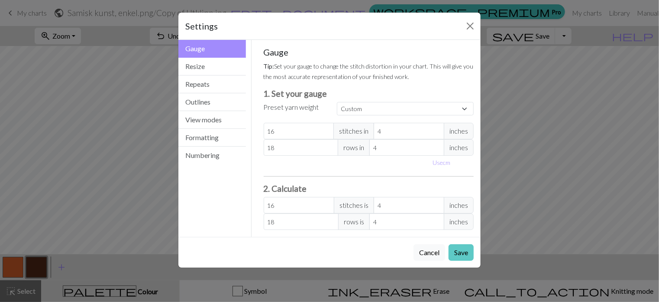
click at [461, 252] on button "Save" at bounding box center [461, 252] width 25 height 16
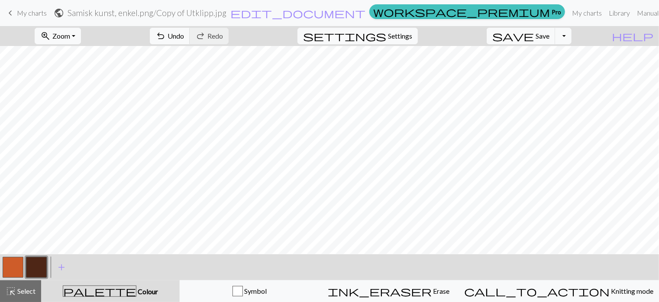
click at [17, 18] on link "keyboard_arrow_left My charts" at bounding box center [26, 13] width 42 height 15
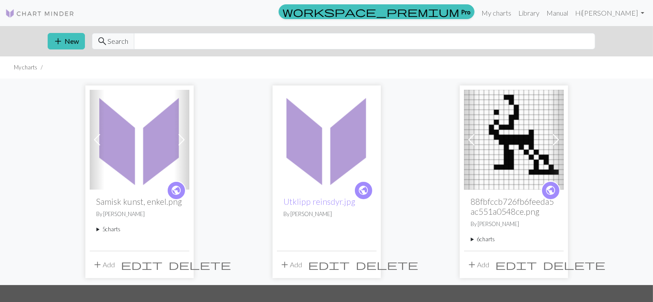
click at [105, 230] on summary "5 charts" at bounding box center [140, 229] width 86 height 8
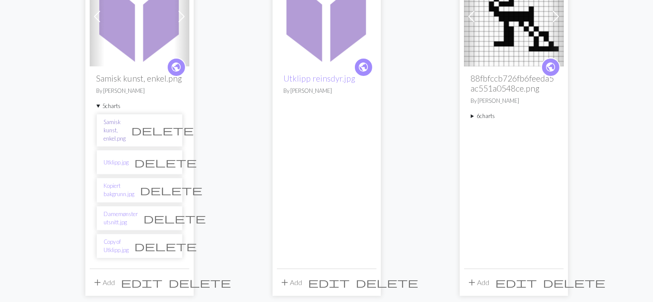
scroll to position [125, 0]
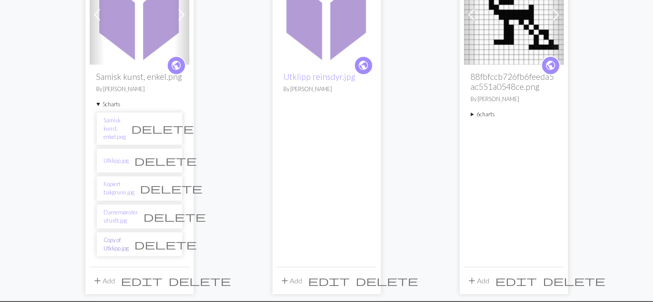
click at [129, 236] on link "Copy of Utklipp.jpg" at bounding box center [116, 244] width 25 height 16
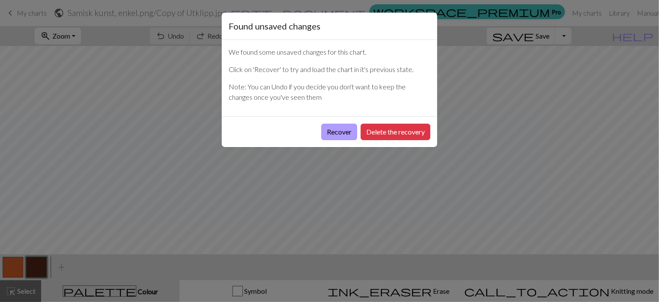
click at [328, 133] on button "Recover" at bounding box center [339, 131] width 36 height 16
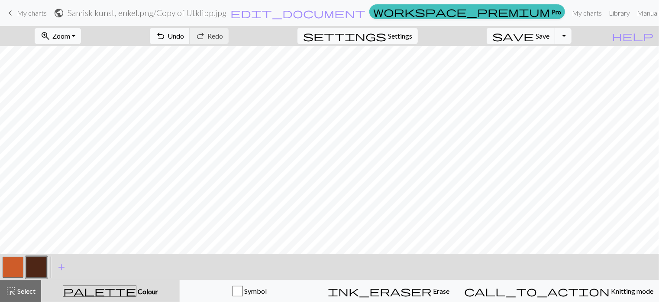
click at [198, 11] on h2 "Samisk kunst, enkel.png / Copy of Utklipp.jpg" at bounding box center [147, 13] width 159 height 10
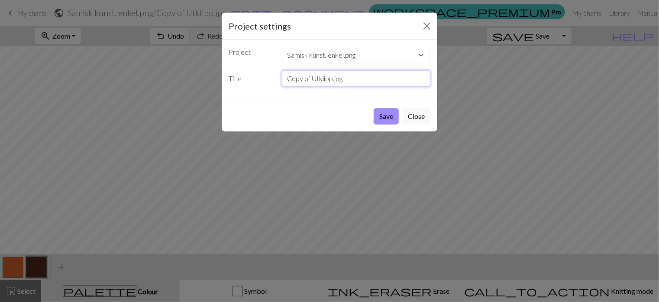
drag, startPoint x: 332, startPoint y: 78, endPoint x: 283, endPoint y: 79, distance: 48.6
click at [283, 79] on input "Copy of Utklipp.jpg" at bounding box center [356, 78] width 149 height 16
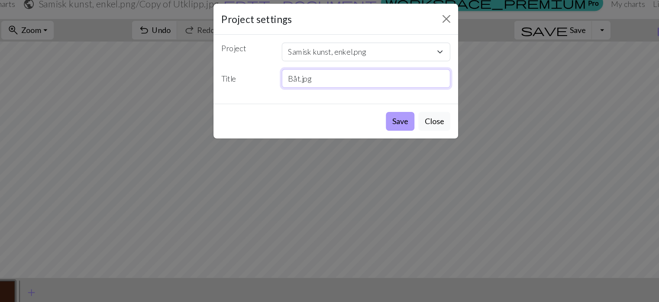
type input "Båt.jpg"
click at [390, 120] on button "Save" at bounding box center [386, 116] width 25 height 16
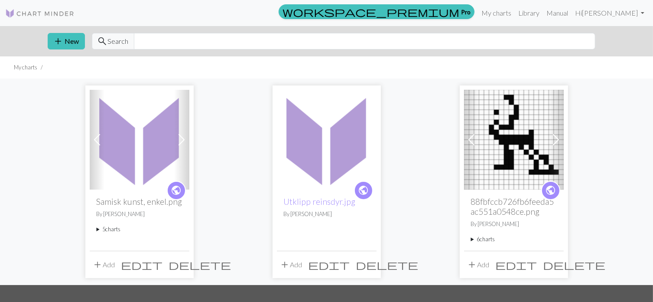
click at [109, 227] on summary "5 charts" at bounding box center [140, 229] width 86 height 8
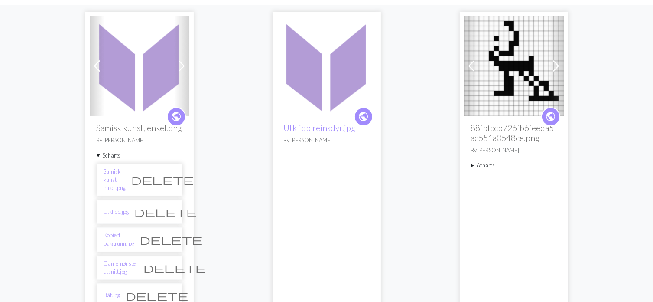
scroll to position [75, 0]
click at [126, 258] on link "Damemønster utsnitt.jpg" at bounding box center [121, 266] width 34 height 16
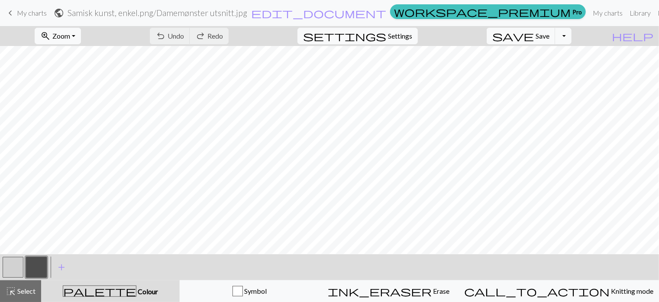
click at [18, 13] on span "My charts" at bounding box center [32, 13] width 30 height 8
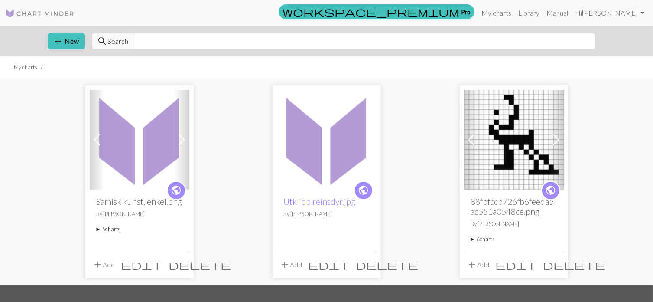
click at [115, 228] on summary "5 charts" at bounding box center [140, 229] width 86 height 8
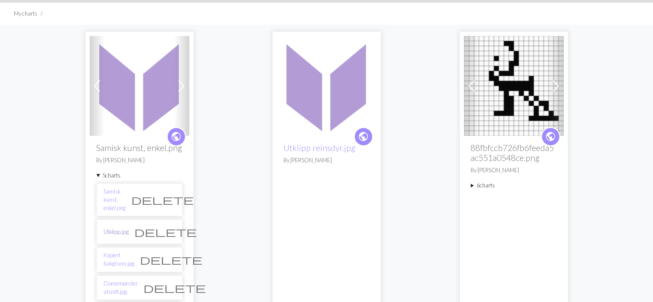
scroll to position [56, 0]
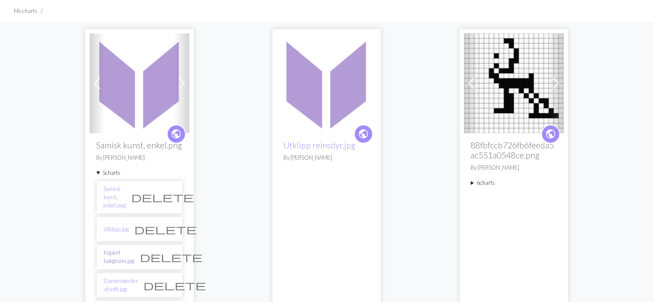
click at [125, 248] on link "Kopiert bakgrunn.jpg" at bounding box center [119, 256] width 31 height 16
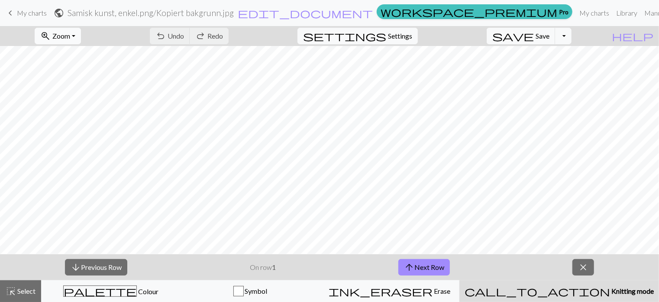
click at [81, 33] on button "zoom_in Zoom Zoom" at bounding box center [58, 36] width 46 height 16
click at [84, 98] on button "50%" at bounding box center [69, 104] width 68 height 14
click at [234, 13] on h2 "Samisk kunst, enkel.png / Kopiert bakgrunn.jpg" at bounding box center [151, 13] width 166 height 10
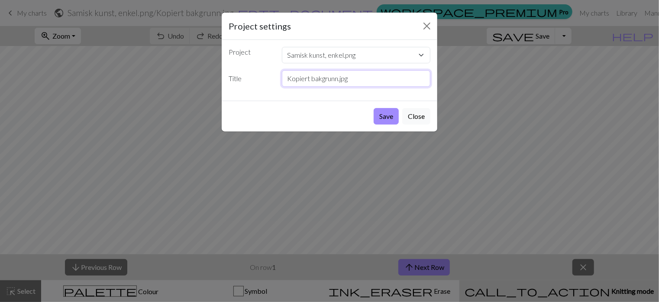
drag, startPoint x: 338, startPoint y: 77, endPoint x: 286, endPoint y: 88, distance: 53.4
click at [286, 88] on div "Project Samisk kunst, enkel.png Utklipp reinsdyr.jpg 88fbfccb726fb6feeda5ac551a…" at bounding box center [330, 70] width 216 height 61
type input "Figurativ kunst.jpg"
click at [389, 113] on button "Save" at bounding box center [386, 116] width 25 height 16
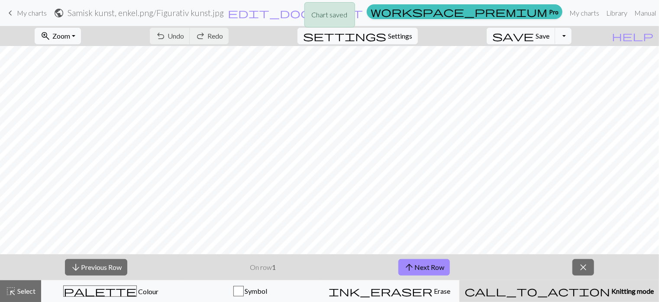
click at [25, 9] on div "Chart saved" at bounding box center [329, 17] width 659 height 34
click at [17, 10] on span "My charts" at bounding box center [32, 13] width 30 height 8
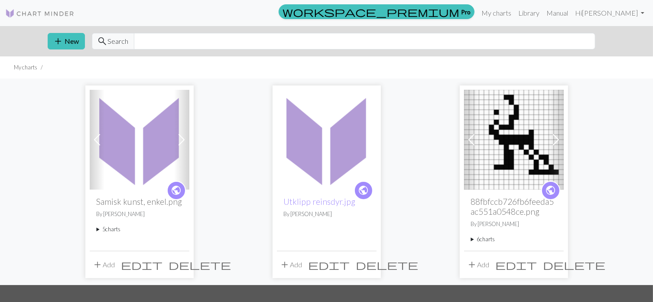
click at [113, 224] on div "public Samisk kunst, enkel.png By [PERSON_NAME] 5 charts Samisk kunst, enkel.pn…" at bounding box center [140, 219] width 100 height 61
click at [118, 227] on summary "5 charts" at bounding box center [140, 229] width 86 height 8
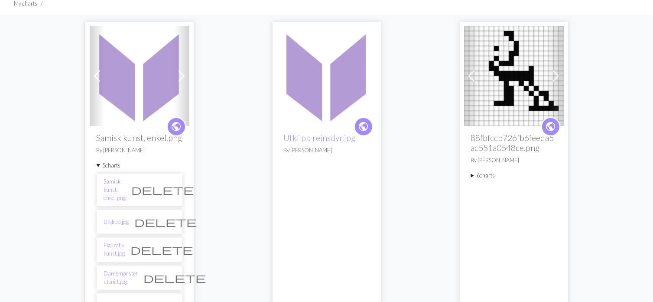
scroll to position [64, 0]
click at [121, 218] on li "Utklipp.jpg delete" at bounding box center [140, 221] width 86 height 24
click at [122, 217] on link "Utklipp.jpg" at bounding box center [116, 221] width 25 height 8
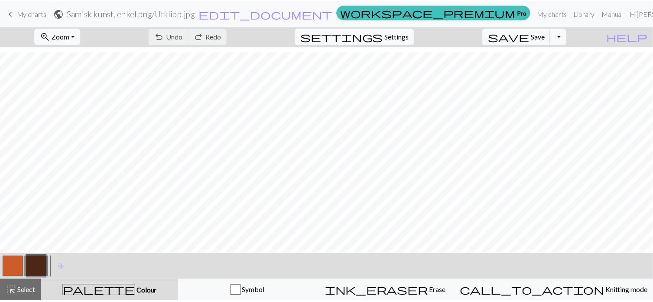
scroll to position [5, 0]
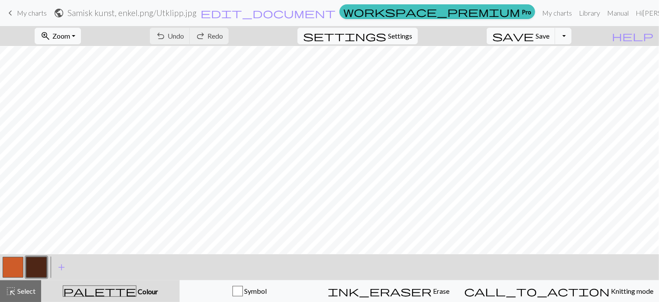
click at [197, 13] on h2 "Samisk kunst, enkel.png / Utklipp.jpg" at bounding box center [132, 13] width 129 height 10
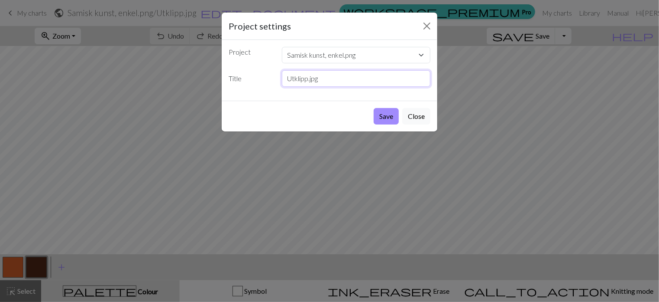
drag, startPoint x: 309, startPoint y: 78, endPoint x: 283, endPoint y: 84, distance: 27.1
click at [283, 84] on input "Utklipp.jpg" at bounding box center [356, 78] width 149 height 16
type input "Båt.jpg"
click at [387, 115] on button "Save" at bounding box center [386, 116] width 25 height 16
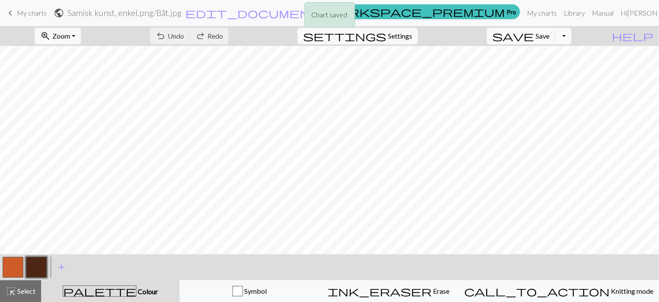
click at [13, 11] on div "Chart saved" at bounding box center [329, 17] width 659 height 34
click at [19, 12] on span "My charts" at bounding box center [32, 13] width 30 height 8
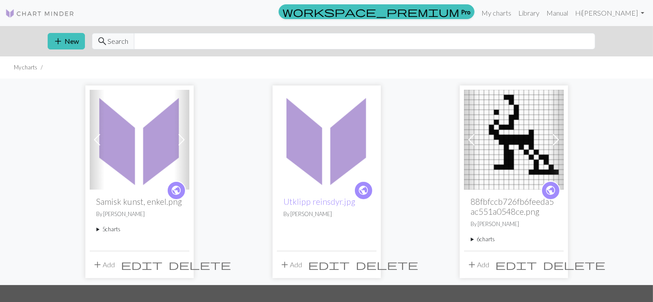
click at [112, 229] on summary "5 charts" at bounding box center [140, 229] width 86 height 8
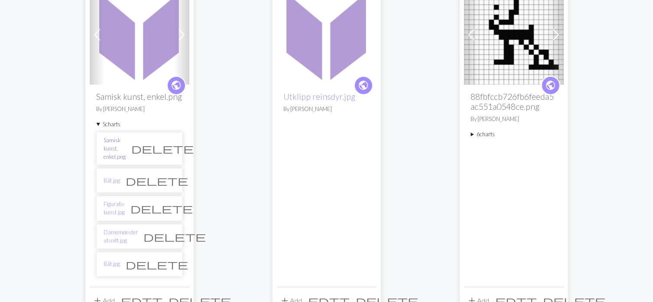
scroll to position [105, 0]
click at [134, 179] on li "Båt.jpg delete" at bounding box center [140, 180] width 86 height 24
click at [126, 149] on link "Samisk kunst, enkel.png" at bounding box center [115, 148] width 22 height 25
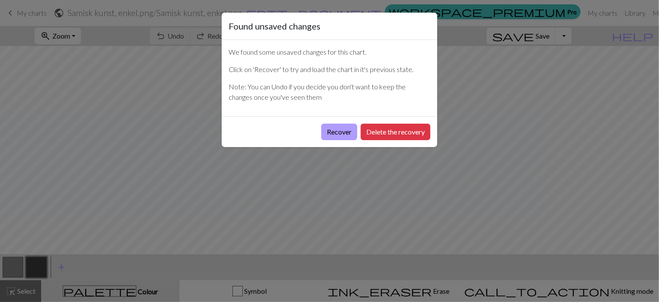
click at [339, 133] on button "Recover" at bounding box center [339, 131] width 36 height 16
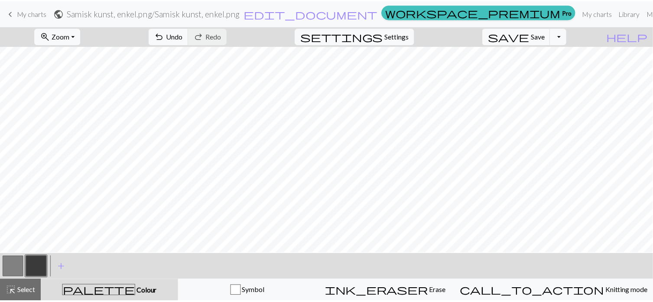
scroll to position [126, 0]
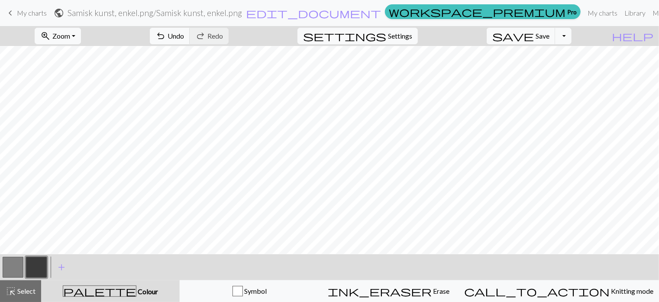
click at [242, 13] on h2 "Samisk kunst, enkel.png / Samisk kunst, enkel.png" at bounding box center [155, 13] width 175 height 10
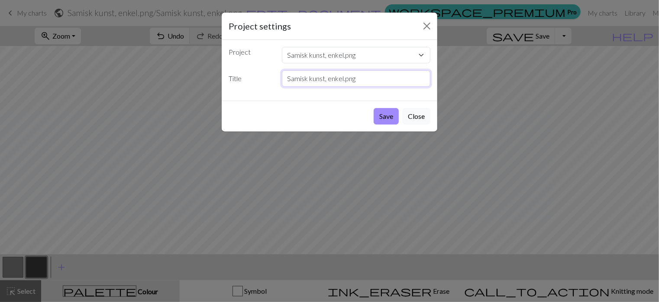
drag, startPoint x: 324, startPoint y: 78, endPoint x: 285, endPoint y: 79, distance: 39.0
click at [285, 79] on input "Samisk kunst, enkel.png" at bounding box center [356, 78] width 149 height 16
click at [288, 73] on input "Reinsdyr, enkel.png" at bounding box center [356, 78] width 149 height 16
drag, startPoint x: 331, startPoint y: 78, endPoint x: 313, endPoint y: 81, distance: 18.2
click at [313, 81] on input "Reinsdyr, enkel.png" at bounding box center [356, 78] width 149 height 16
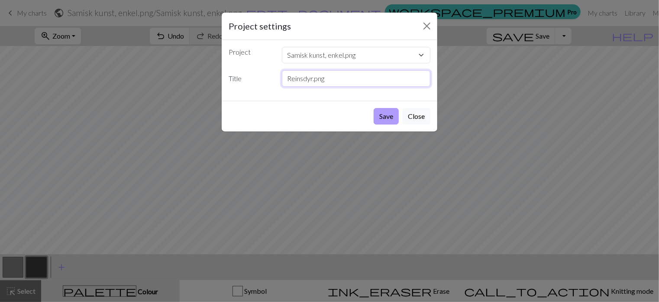
type input "Reinsdyr.png"
click at [383, 110] on button "Save" at bounding box center [386, 116] width 25 height 16
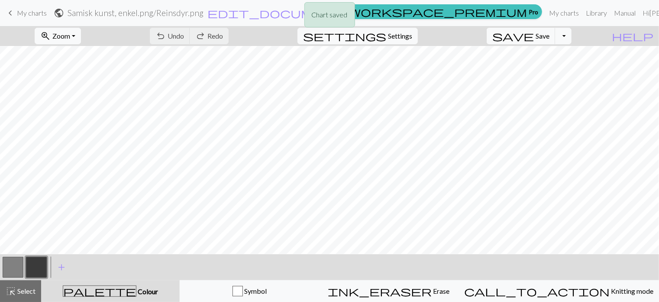
click at [26, 13] on div "Chart saved" at bounding box center [329, 17] width 659 height 34
click at [18, 14] on span "My charts" at bounding box center [32, 13] width 30 height 8
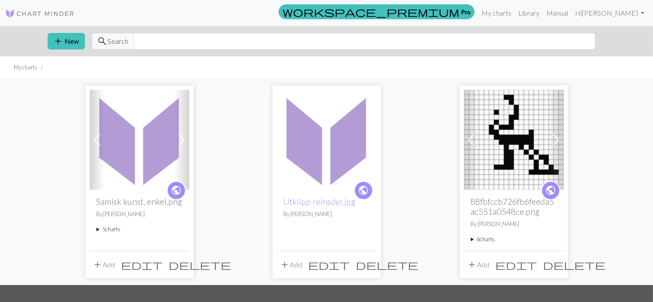
click at [115, 229] on summary "5 charts" at bounding box center [140, 229] width 86 height 8
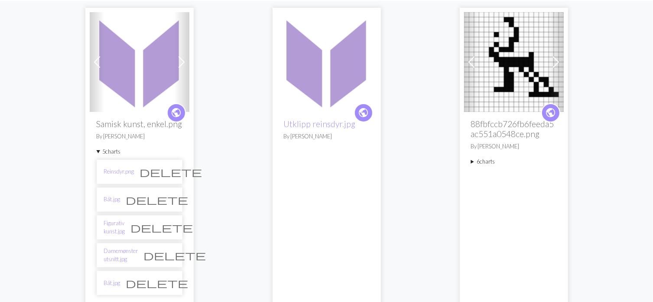
scroll to position [78, 0]
click at [119, 196] on link "Båt.jpg" at bounding box center [112, 199] width 16 height 8
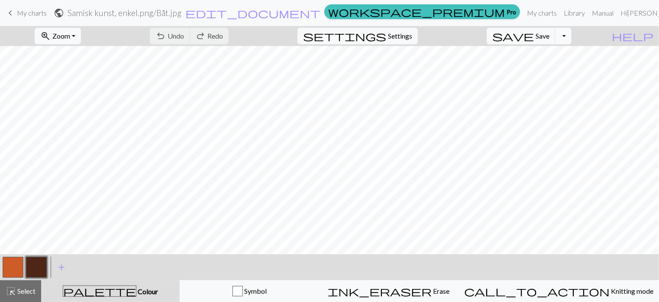
click at [572, 38] on button "Toggle Dropdown" at bounding box center [563, 36] width 16 height 16
click at [42, 12] on span "My charts" at bounding box center [32, 13] width 30 height 8
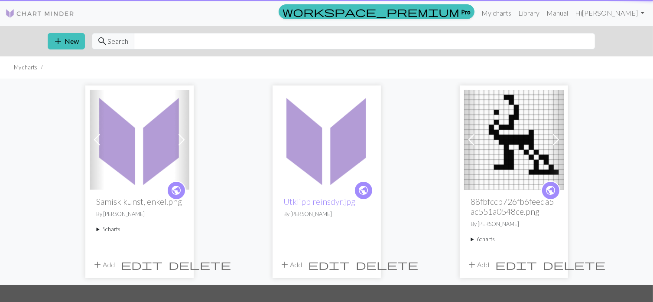
click at [42, 12] on img at bounding box center [39, 13] width 69 height 10
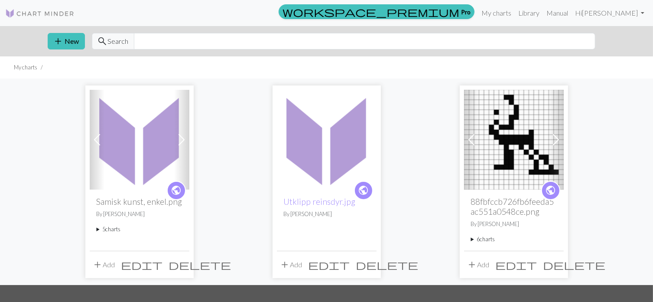
click at [114, 232] on summary "5 charts" at bounding box center [140, 229] width 86 height 8
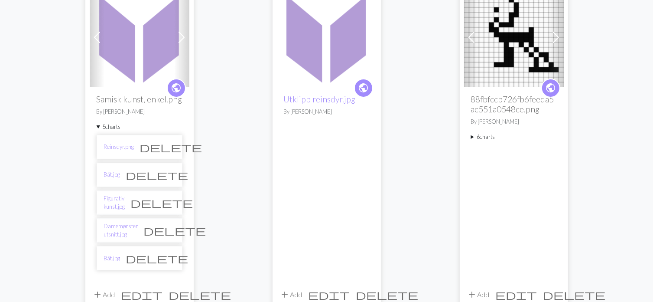
scroll to position [107, 0]
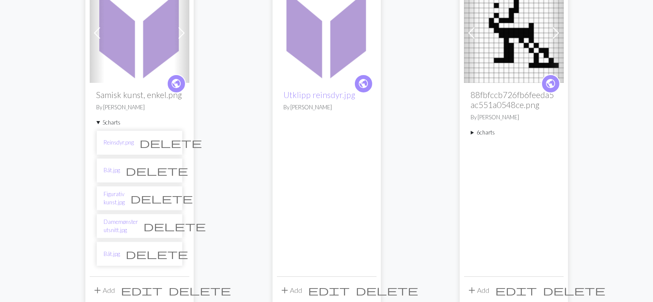
click at [167, 249] on span "delete" at bounding box center [157, 253] width 62 height 12
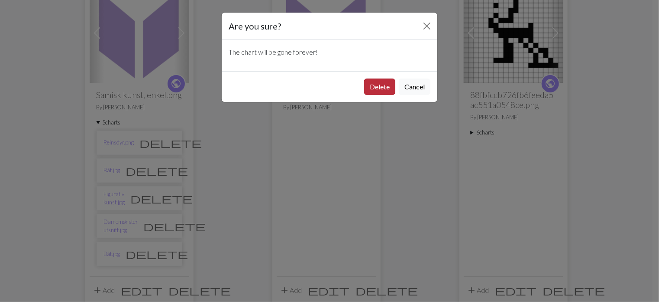
click at [384, 91] on button "Delete" at bounding box center [379, 86] width 31 height 16
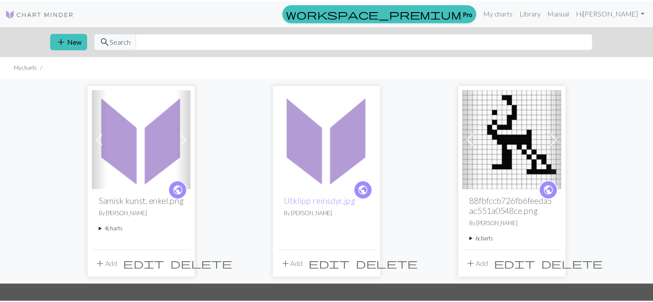
scroll to position [107, 0]
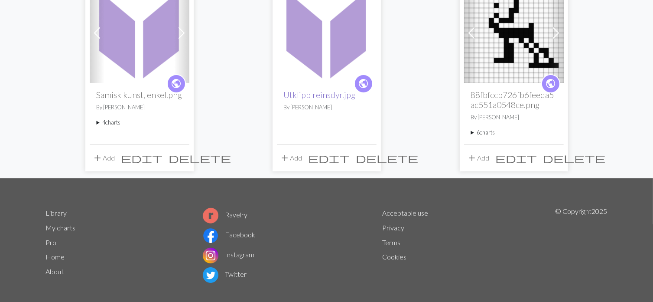
click at [324, 98] on link "Utklipp reinsdyr.jpg" at bounding box center [320, 95] width 72 height 10
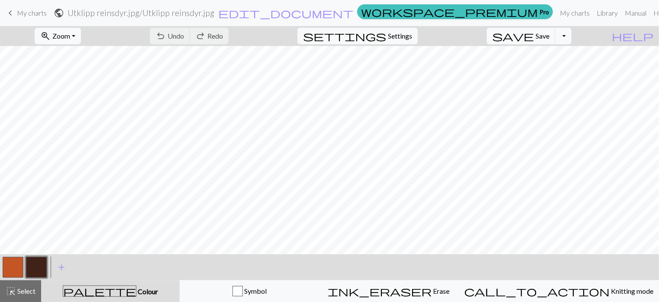
click at [17, 10] on span "My charts" at bounding box center [32, 13] width 30 height 8
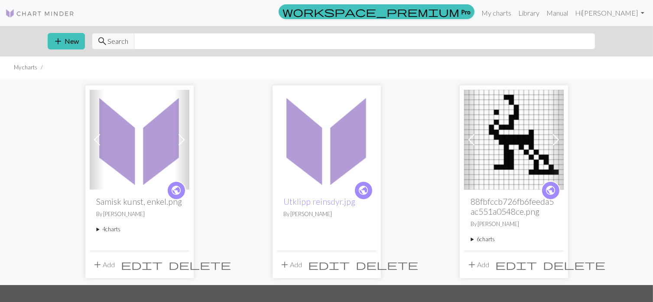
click at [484, 240] on summary "6 charts" at bounding box center [514, 239] width 86 height 8
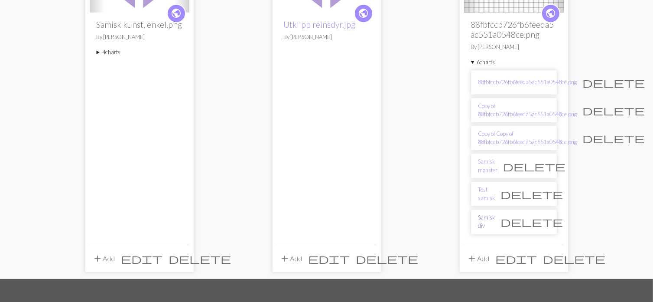
scroll to position [178, 0]
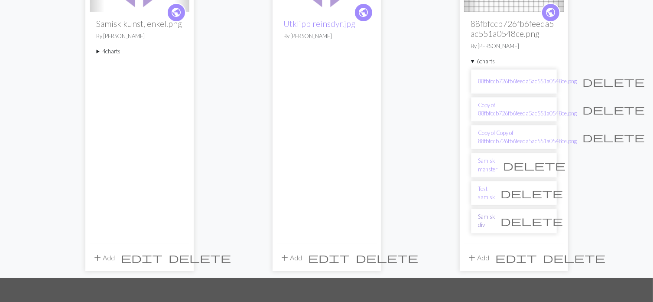
click at [491, 214] on link "Samisk div" at bounding box center [486, 220] width 17 height 16
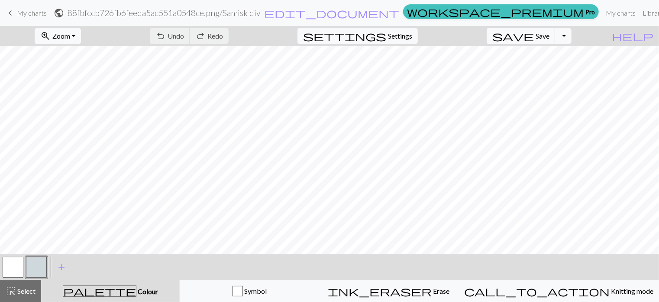
click at [12, 13] on span "keyboard_arrow_left" at bounding box center [10, 13] width 10 height 12
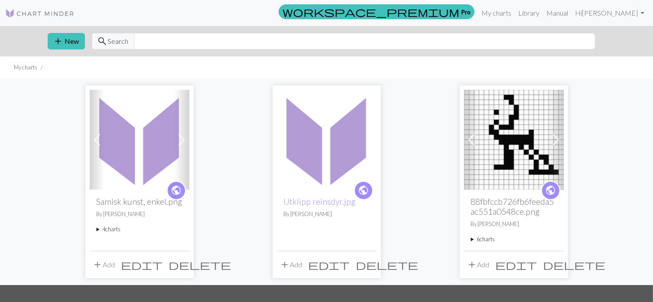
click at [490, 239] on summary "6 charts" at bounding box center [514, 239] width 86 height 8
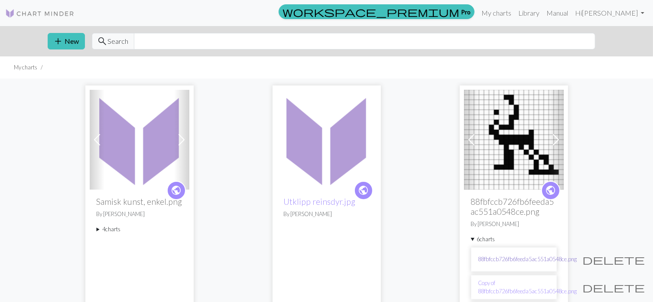
click at [493, 259] on link "88fbfccb726fb6feeda5ac551a0548ce.png" at bounding box center [527, 259] width 99 height 8
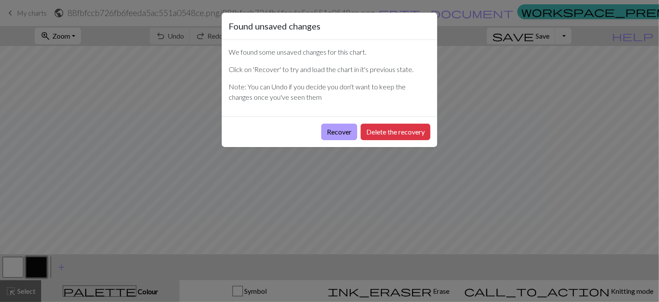
click at [346, 128] on button "Recover" at bounding box center [339, 131] width 36 height 16
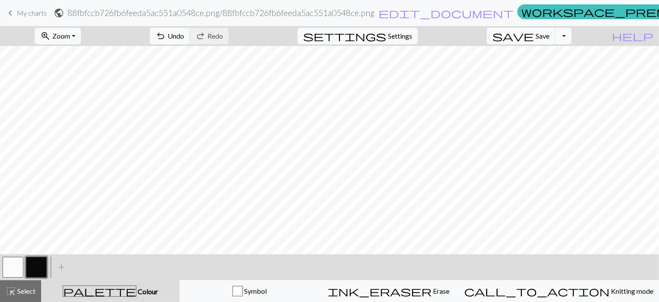
click at [23, 12] on span "My charts" at bounding box center [32, 13] width 30 height 8
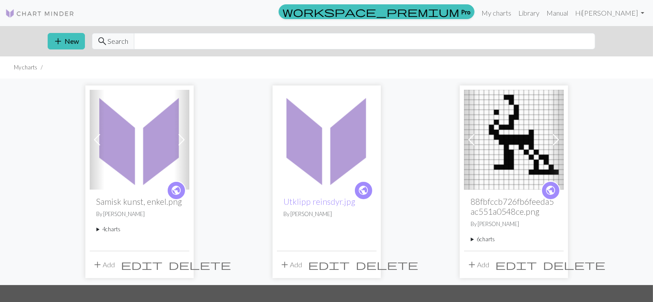
click at [474, 244] on div "public 88fbfccb726fb6feeda5ac551a0548ce.png By Lise 6 charts 88fbfccb726fb6feed…" at bounding box center [514, 219] width 100 height 61
click at [479, 237] on summary "6 charts" at bounding box center [514, 239] width 86 height 8
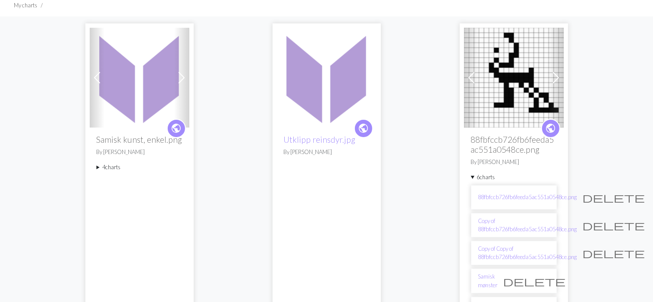
scroll to position [62, 0]
click at [490, 222] on link "Copy of 88fbfccb726fb6feeda5ac551a0548ce.png" at bounding box center [527, 224] width 99 height 16
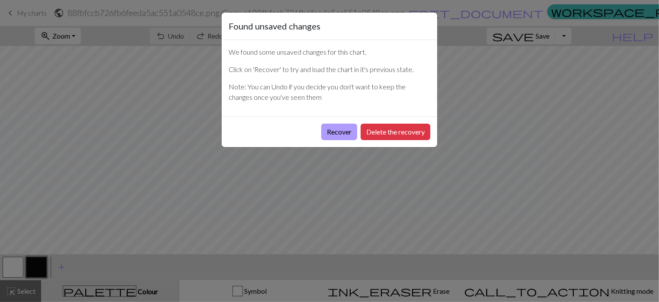
click at [336, 132] on button "Recover" at bounding box center [339, 131] width 36 height 16
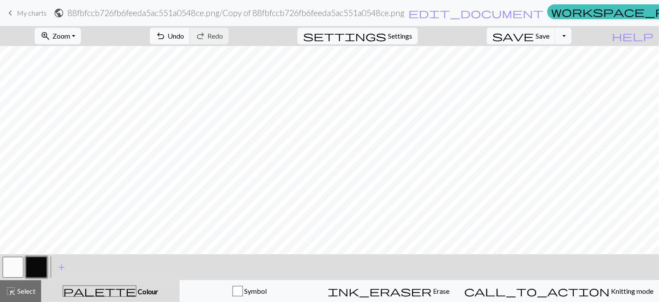
click at [28, 9] on span "My charts" at bounding box center [32, 13] width 30 height 8
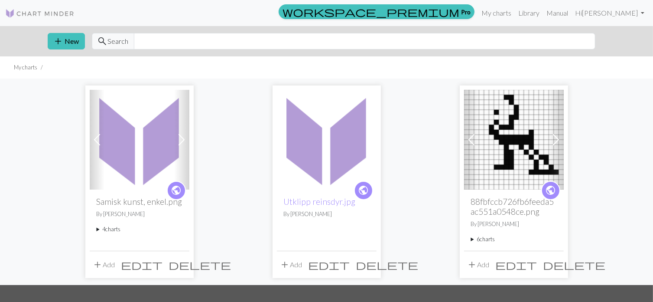
click at [508, 242] on summary "6 charts" at bounding box center [514, 239] width 86 height 8
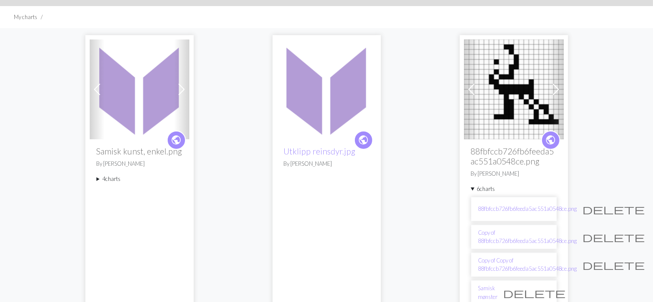
scroll to position [54, 0]
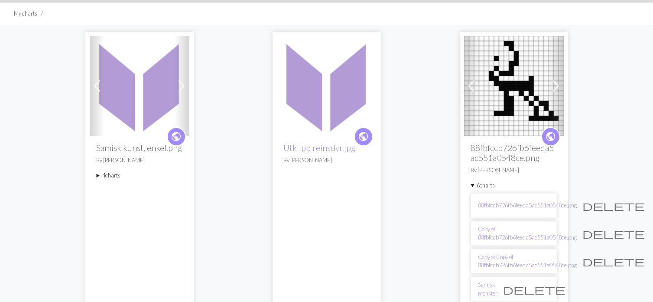
click at [588, 257] on span "delete" at bounding box center [614, 261] width 62 height 12
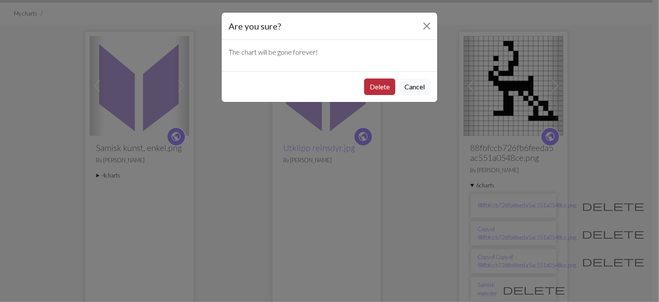
click at [383, 85] on button "Delete" at bounding box center [379, 86] width 31 height 16
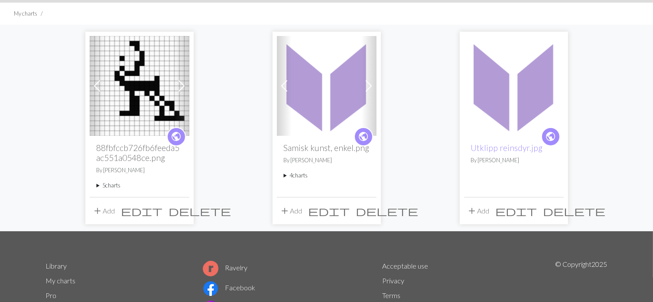
scroll to position [54, 0]
click at [486, 151] on link "Utklipp reinsdyr.jpg" at bounding box center [507, 148] width 72 height 10
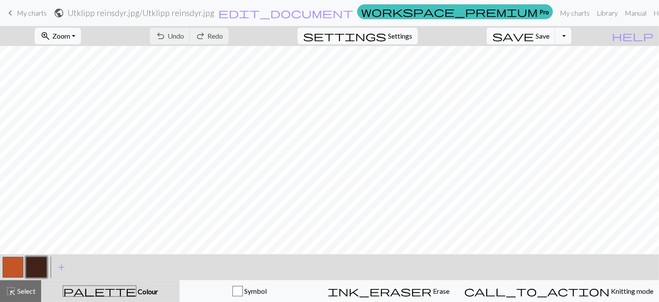
click at [31, 13] on span "My charts" at bounding box center [32, 13] width 30 height 8
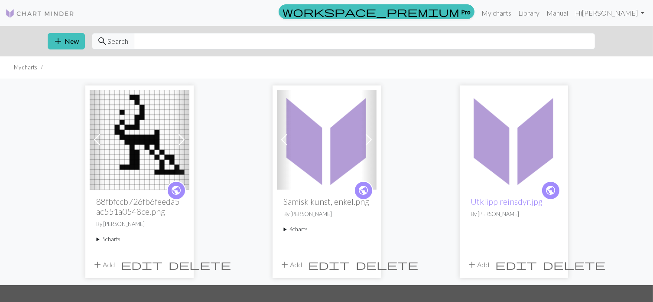
scroll to position [24, 0]
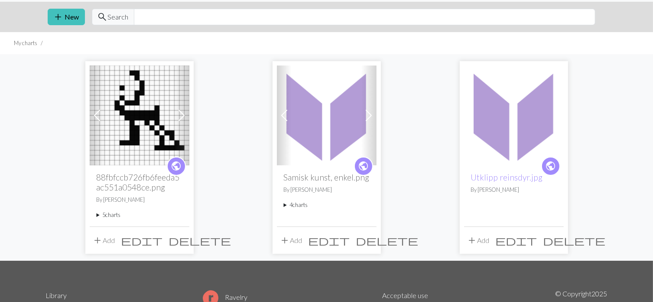
click at [479, 190] on p "By [PERSON_NAME]" at bounding box center [514, 189] width 86 height 8
click at [481, 188] on p "By [PERSON_NAME]" at bounding box center [514, 189] width 86 height 8
